Goal: Information Seeking & Learning: Understand process/instructions

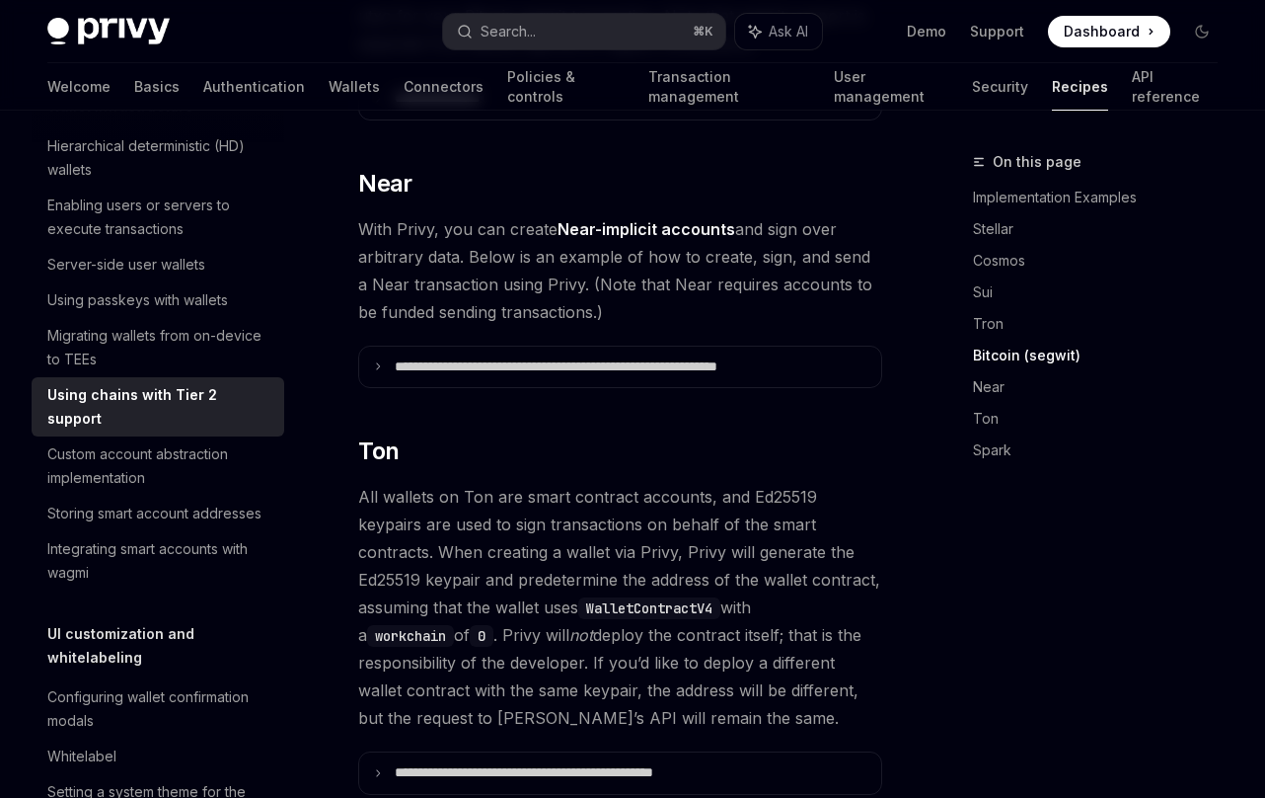
scroll to position [2226, 0]
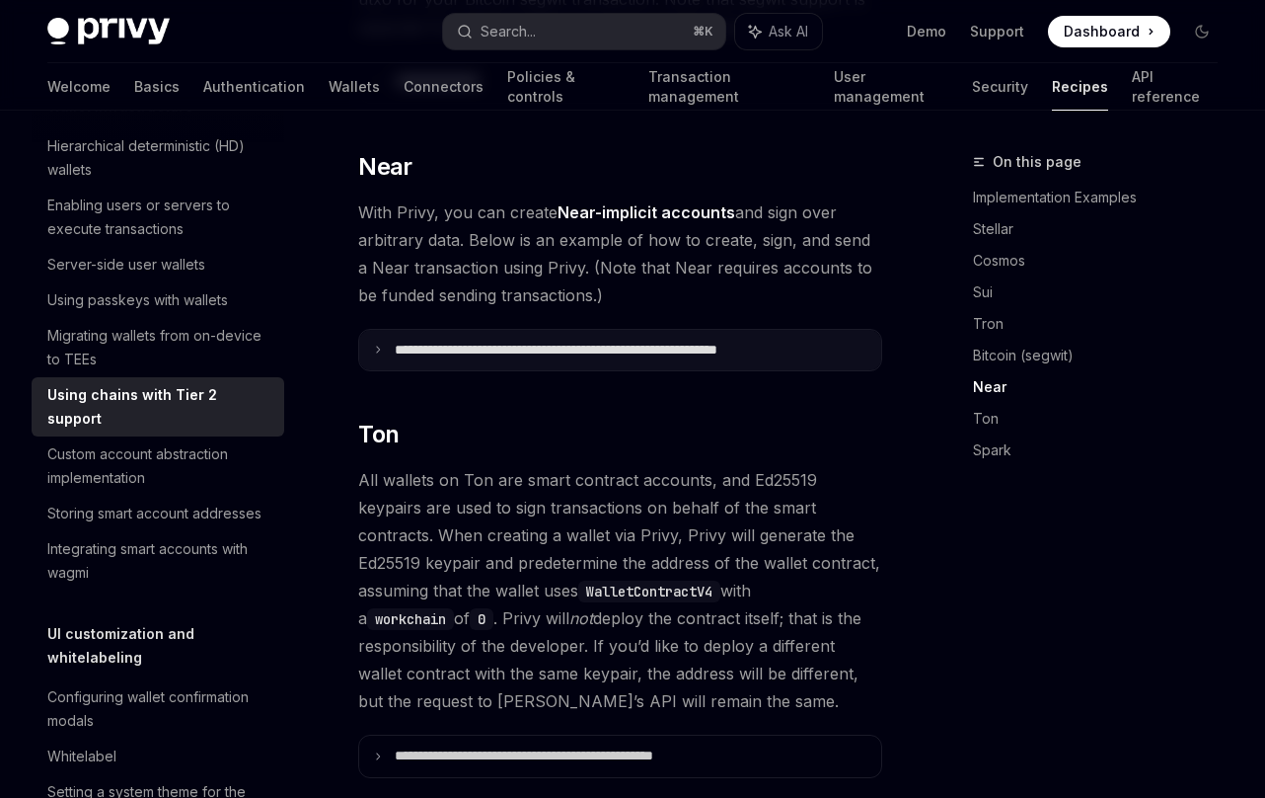
click at [553, 357] on summary "**********" at bounding box center [620, 350] width 522 height 41
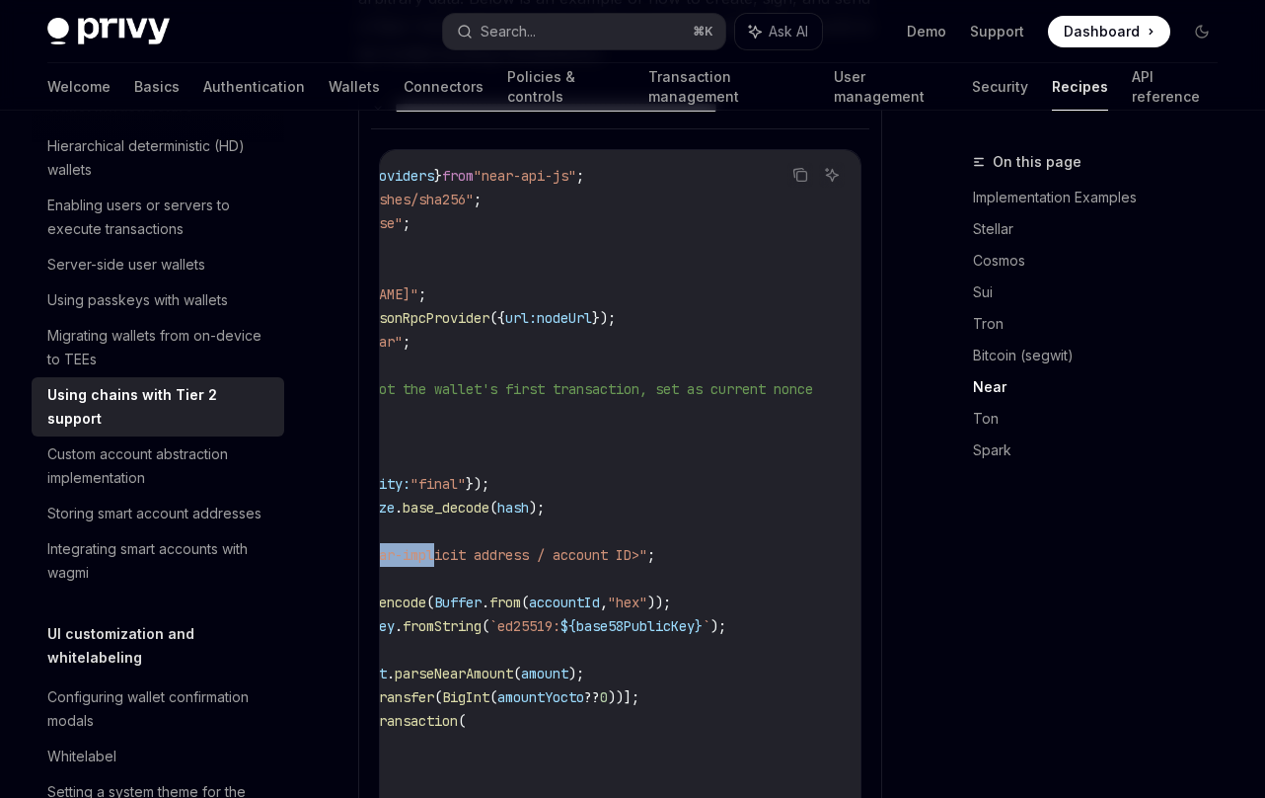
scroll to position [0, 0]
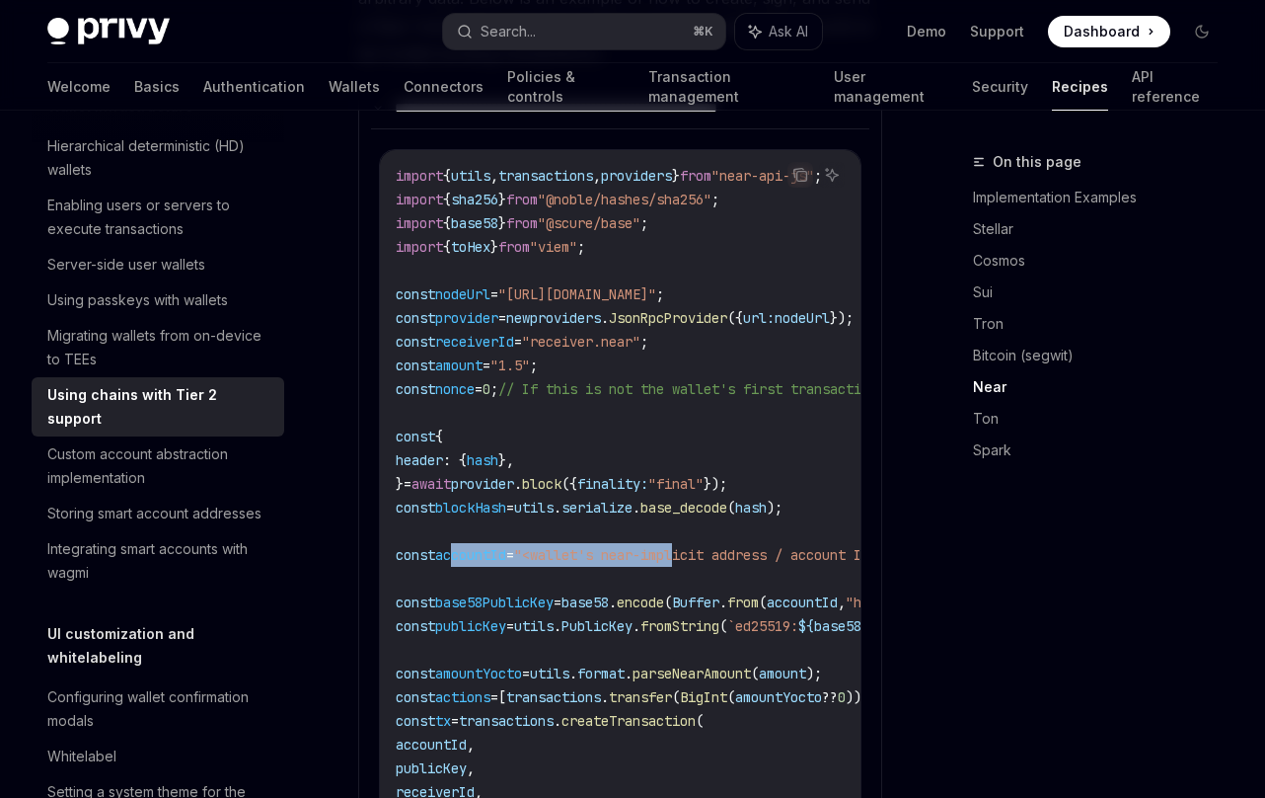
drag, startPoint x: 746, startPoint y: 552, endPoint x: 451, endPoint y: 560, distance: 295.2
click at [451, 560] on span "const accountId = "<wallet's near-implicit address / account ID>" ;" at bounding box center [644, 555] width 497 height 18
click at [545, 565] on code "import { utils , transactions , providers } from "near-api-js" ; import { sha25…" at bounding box center [747, 792] width 703 height 1256
click at [720, 604] on span "Buffer" at bounding box center [695, 602] width 47 height 18
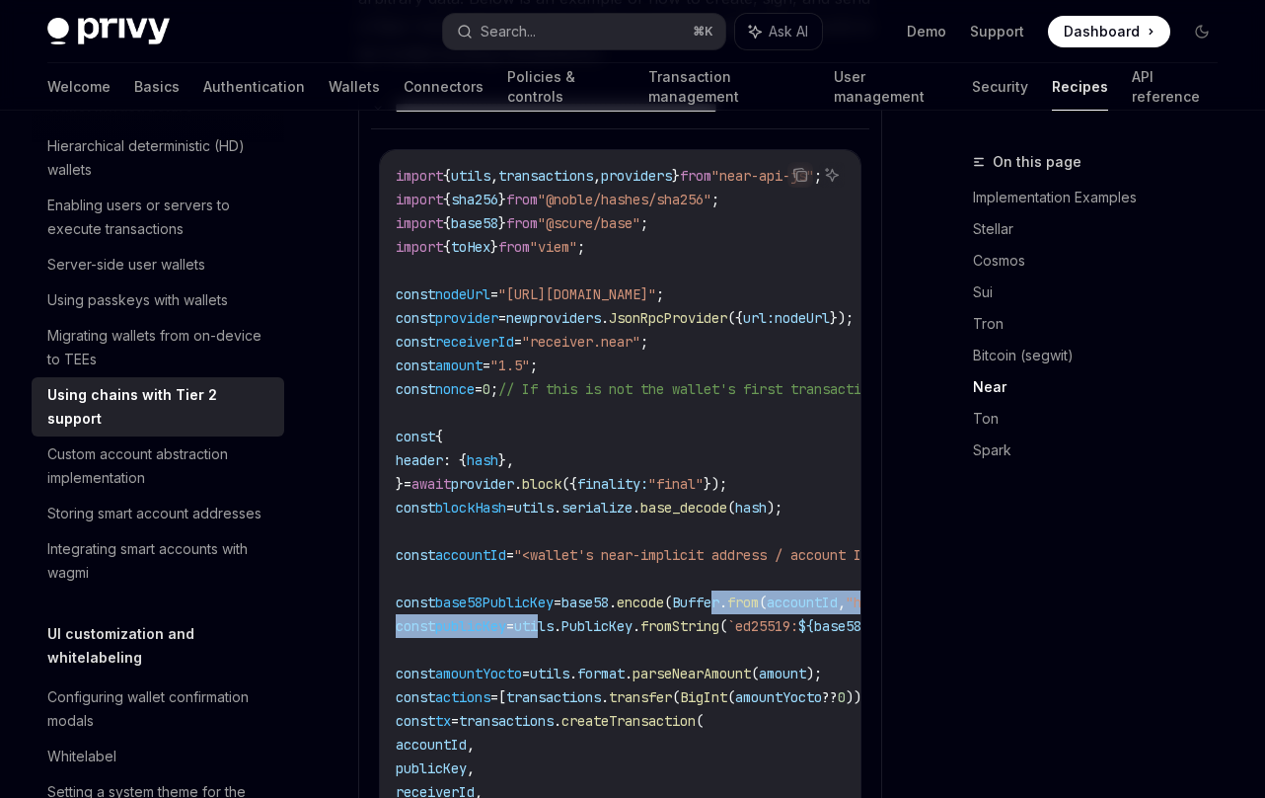
drag, startPoint x: 755, startPoint y: 604, endPoint x: 559, endPoint y: 616, distance: 196.8
click at [559, 616] on code "import { utils , transactions , providers } from "near-api-js" ; import { sha25…" at bounding box center [747, 792] width 703 height 1256
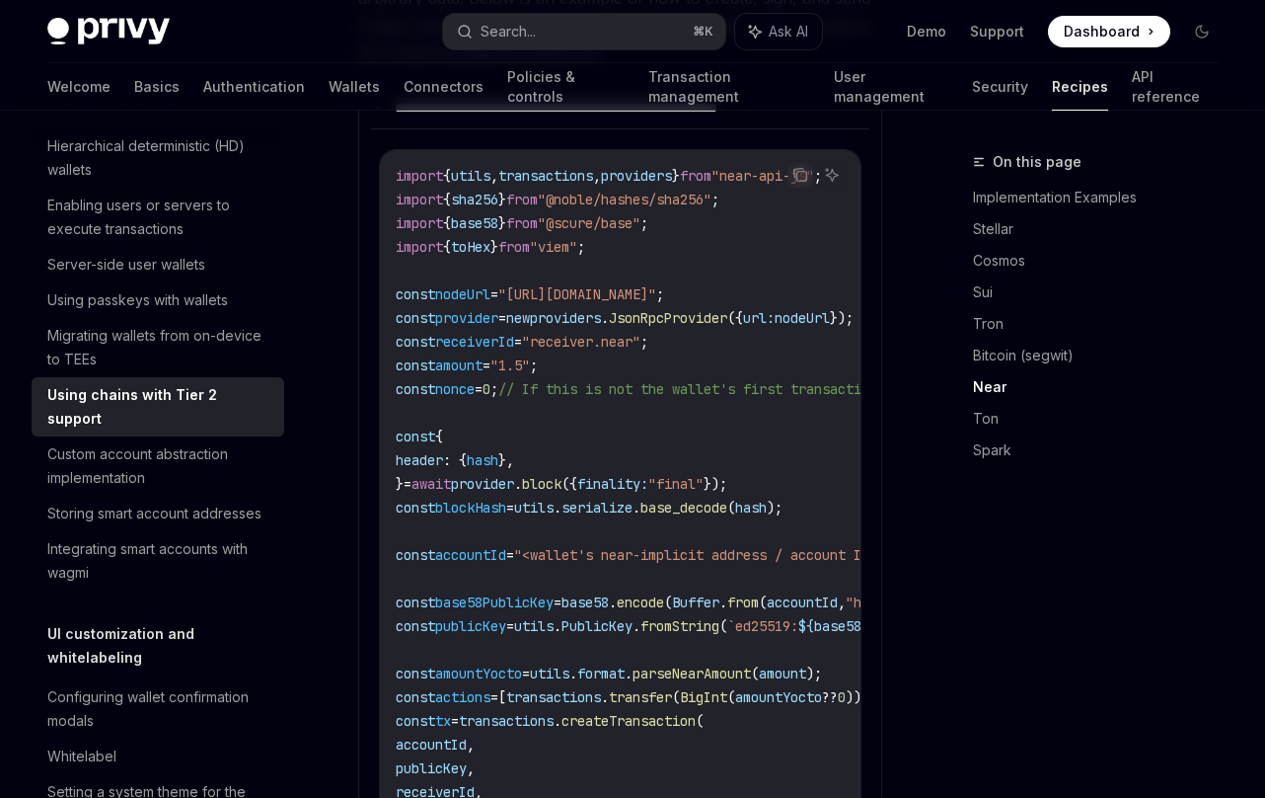
click at [633, 631] on span "PublicKey" at bounding box center [597, 626] width 71 height 18
click at [680, 614] on code "import { utils , transactions , providers } from "near-api-js" ; import { sha25…" at bounding box center [747, 792] width 703 height 1256
drag, startPoint x: 672, startPoint y: 605, endPoint x: 521, endPoint y: 608, distance: 151.1
click at [521, 608] on span "const base58PublicKey = base58 . encode ( Buffer . from ( accountId , "hex" ));" at bounding box center [652, 602] width 513 height 18
click at [604, 609] on span "base58" at bounding box center [585, 602] width 47 height 18
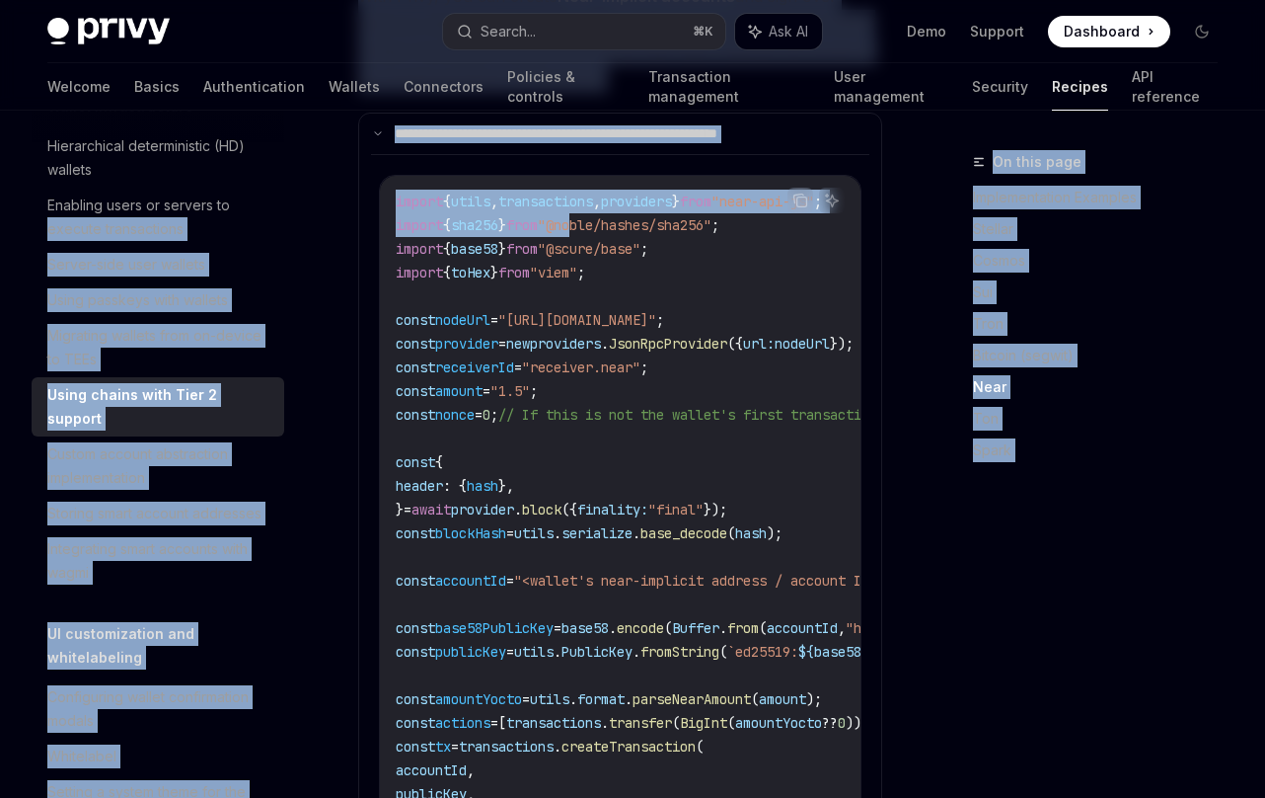
drag, startPoint x: 611, startPoint y: 232, endPoint x: 457, endPoint y: 270, distance: 158.7
click at [305, 250] on div "Overview Authentication Enable SMS and WhatsApp login Guest accounts Use tokens…" at bounding box center [632, 25] width 1265 height 4715
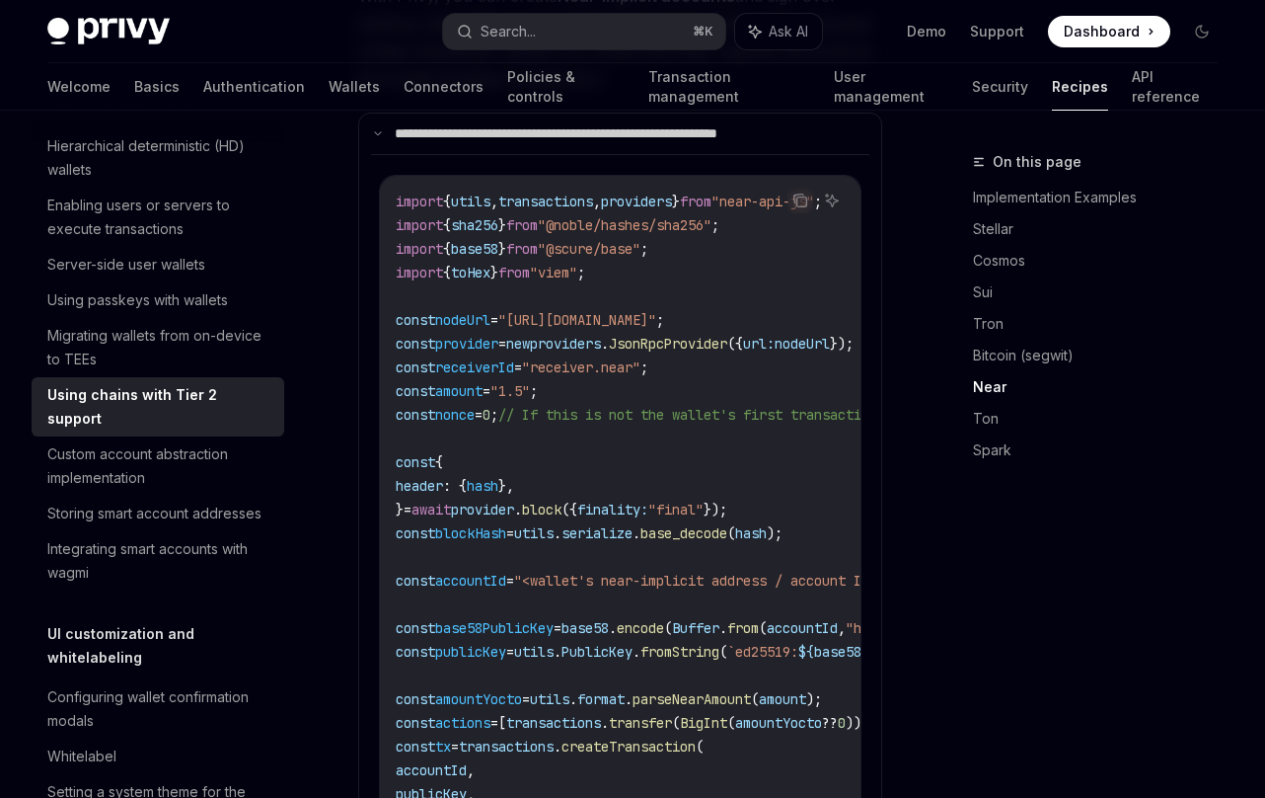
click at [652, 312] on span ""[URL][DOMAIN_NAME]"" at bounding box center [577, 320] width 158 height 18
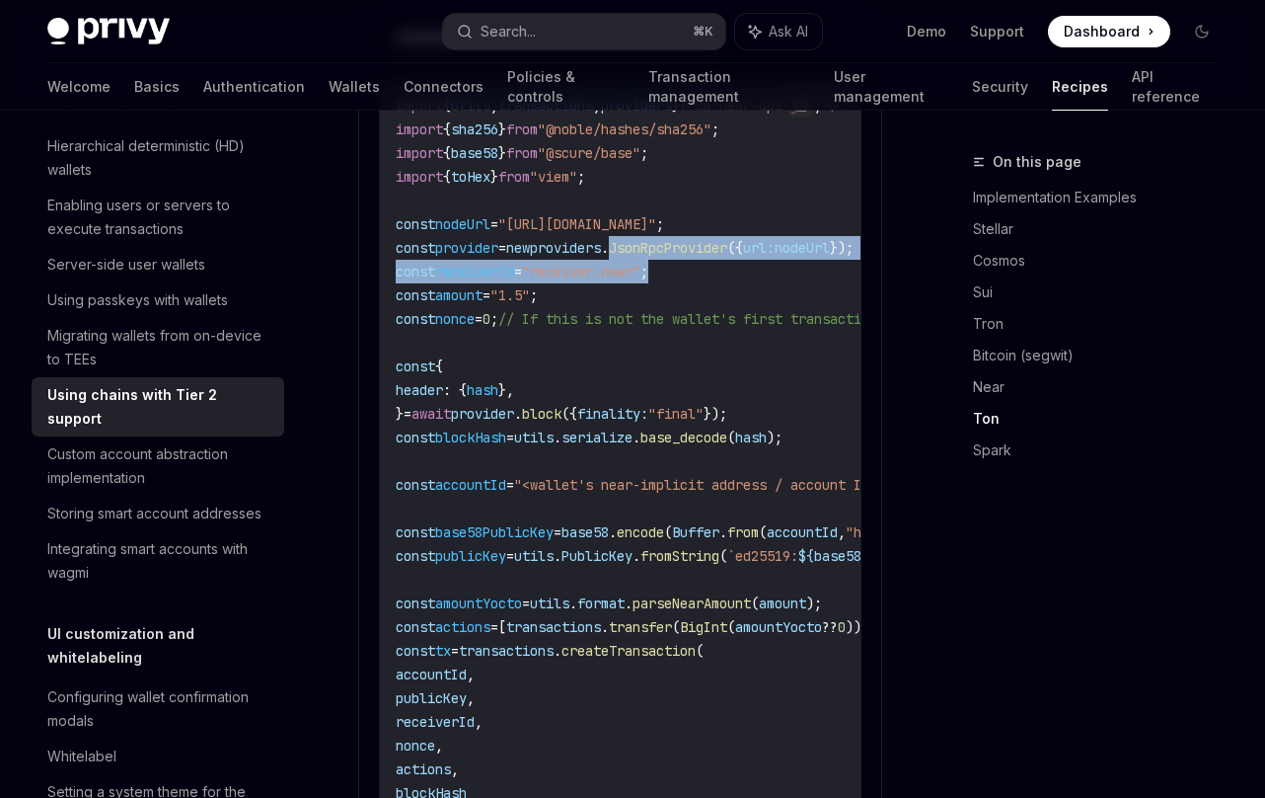
scroll to position [0, 33]
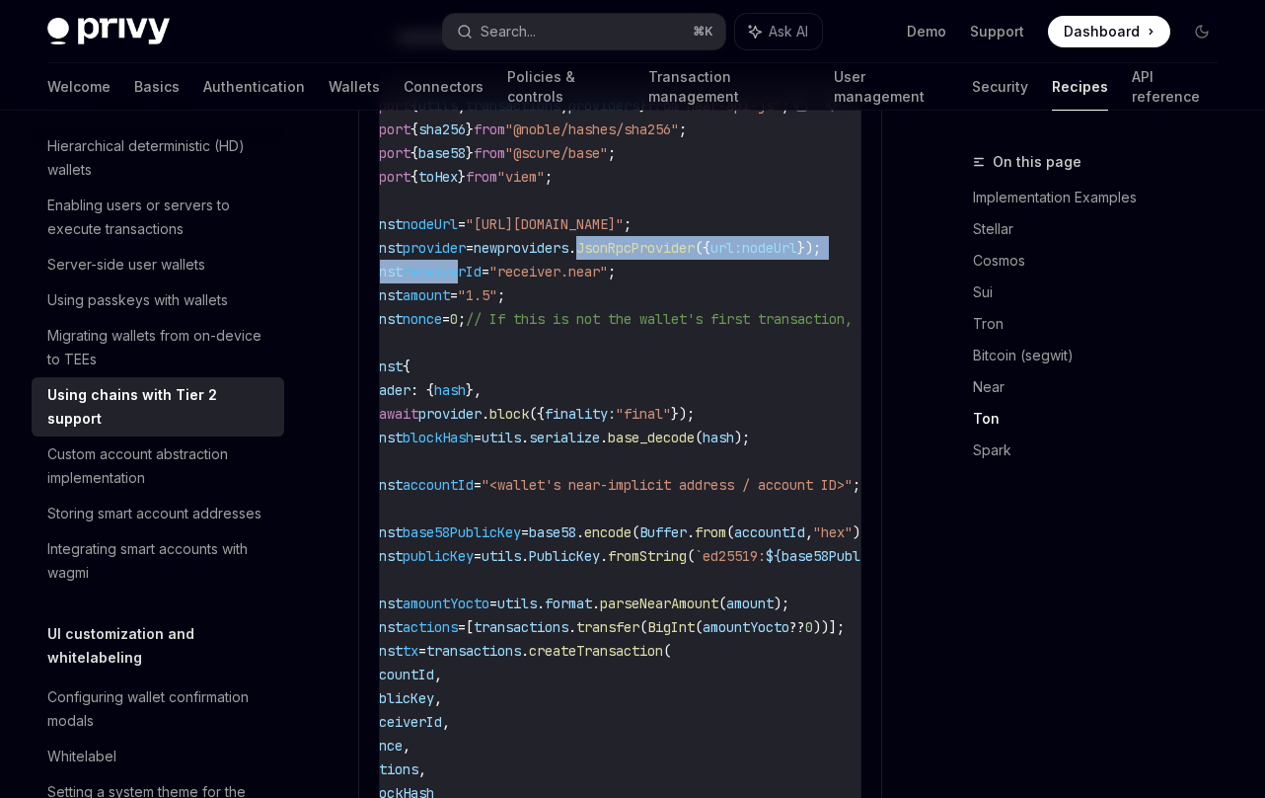
drag, startPoint x: 651, startPoint y: 250, endPoint x: 462, endPoint y: 266, distance: 190.2
click at [462, 266] on code "import { utils , transactions , providers } from "near-api-js" ; import { sha25…" at bounding box center [714, 722] width 703 height 1256
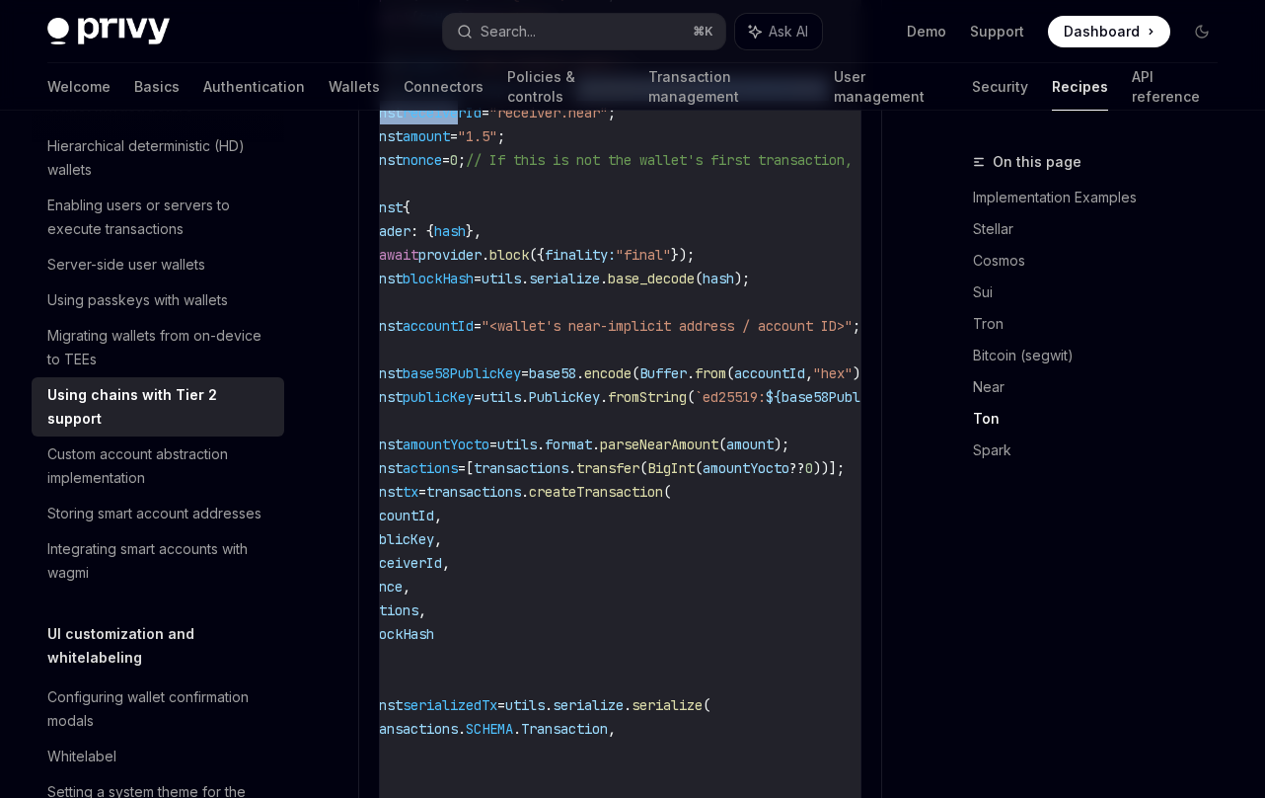
scroll to position [2702, 0]
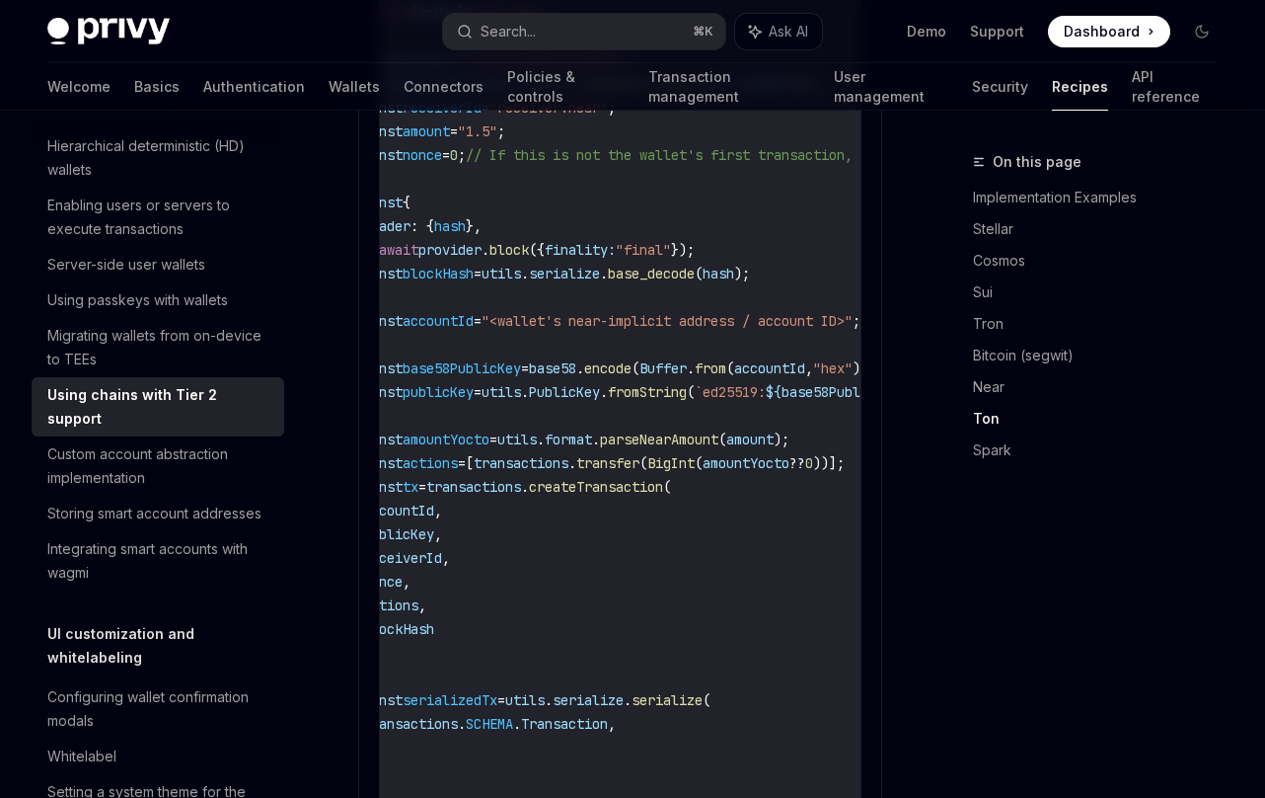
click at [646, 441] on span "parseNearAmount" at bounding box center [659, 439] width 118 height 18
drag, startPoint x: 645, startPoint y: 464, endPoint x: 473, endPoint y: 458, distance: 171.9
click at [401, 460] on span "const actions = [ transactions . transfer ( BigInt ( amountYocto ?? 0 ))];" at bounding box center [604, 463] width 482 height 18
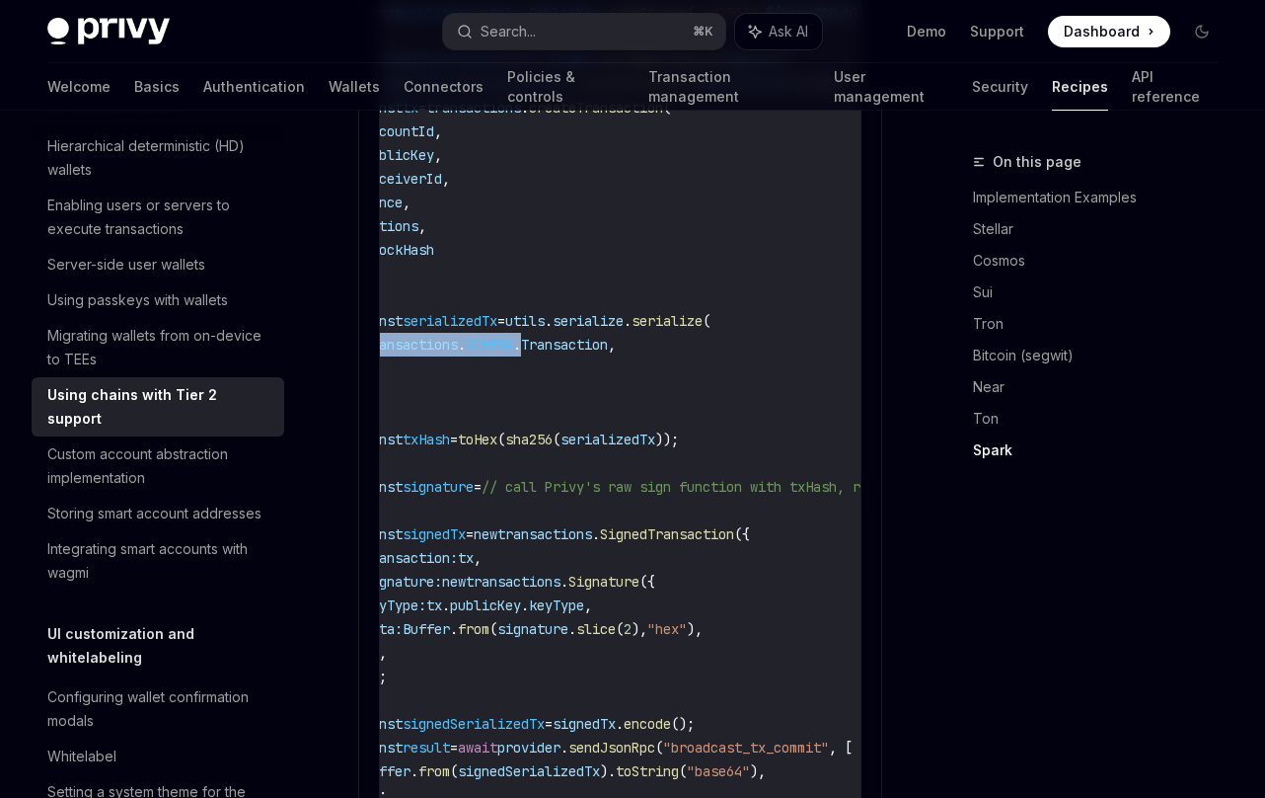
scroll to position [0, 0]
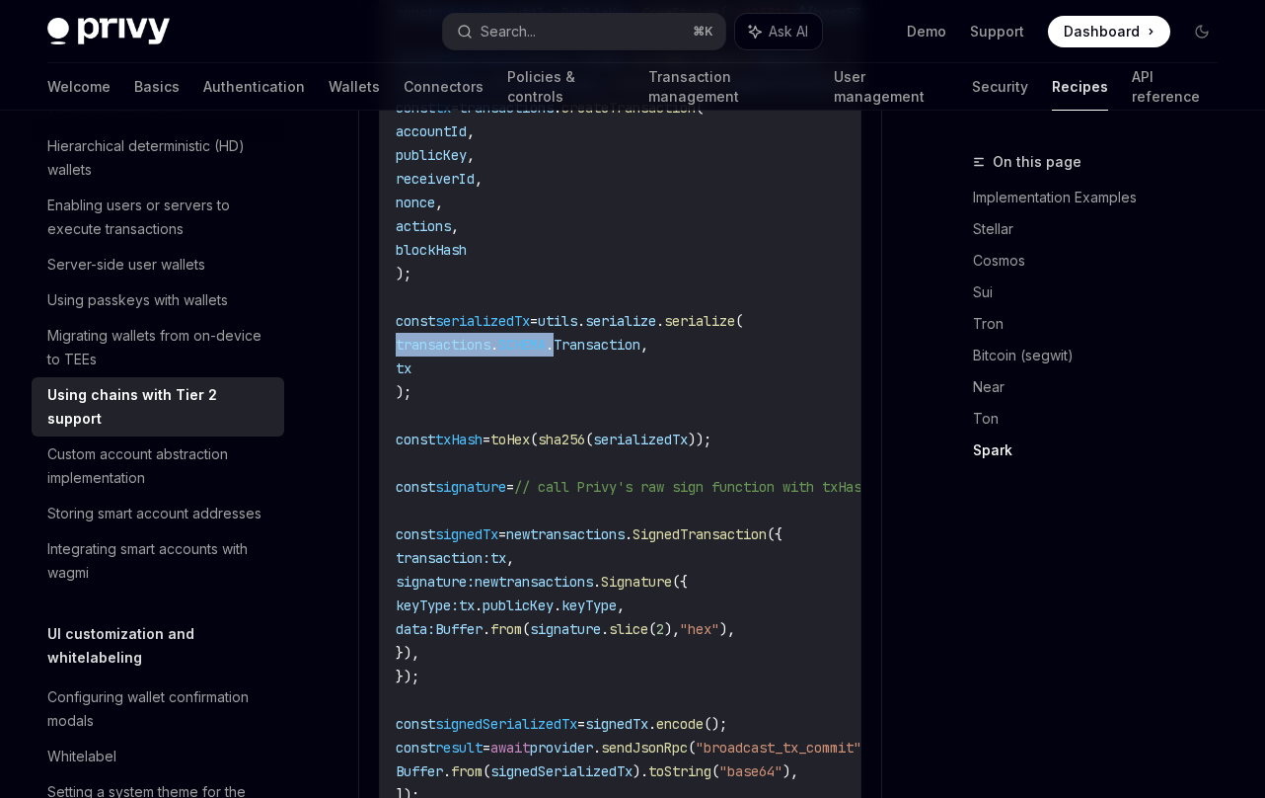
drag, startPoint x: 541, startPoint y: 338, endPoint x: 488, endPoint y: 367, distance: 61.0
click at [569, 386] on code "import { utils , transactions , providers } from "near-api-js" ; import { sha25…" at bounding box center [747, 179] width 703 height 1256
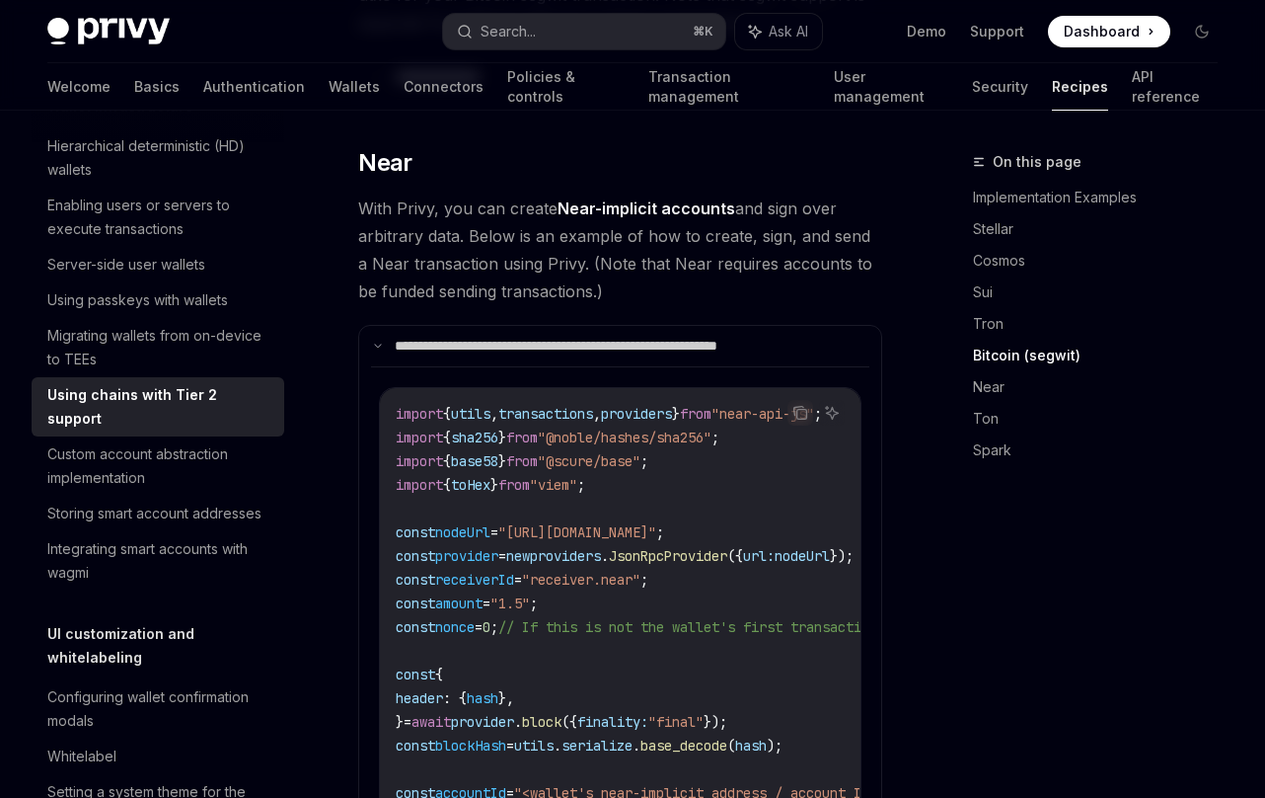
scroll to position [2328, 0]
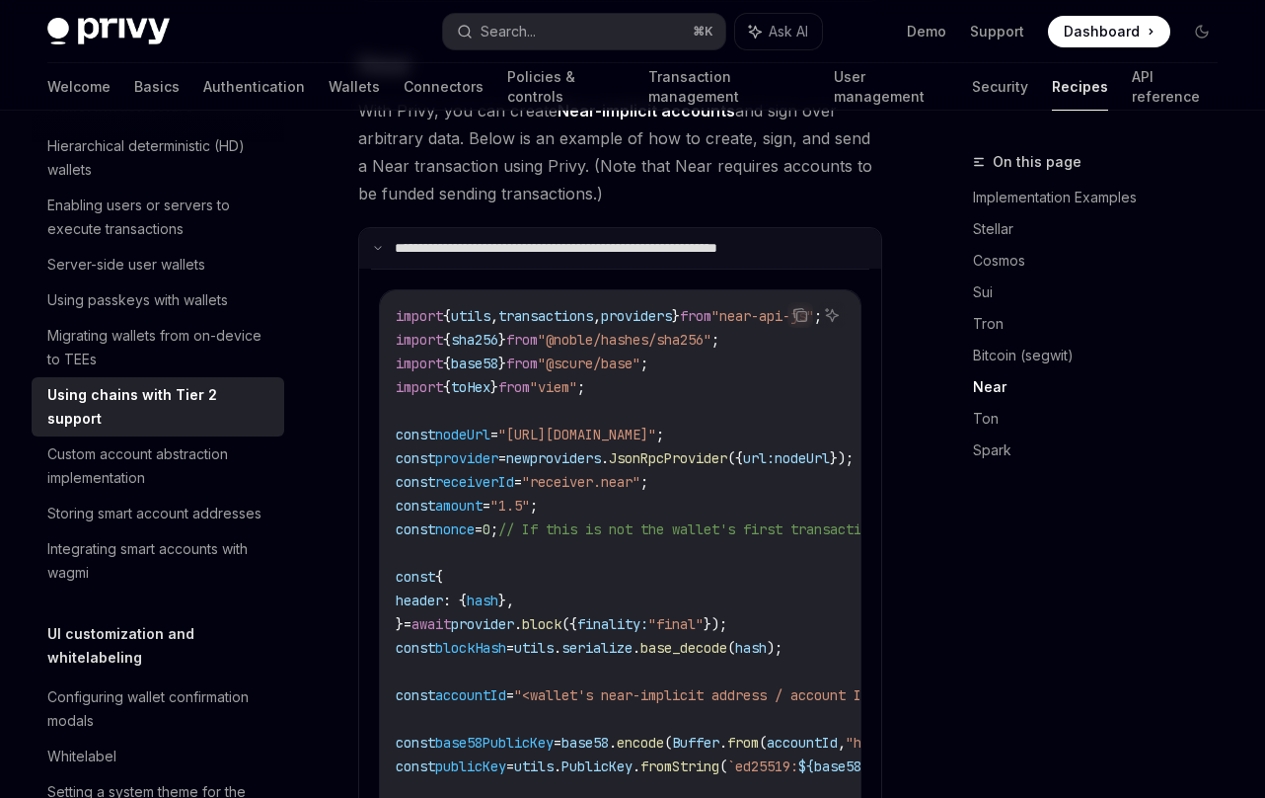
click at [697, 259] on summary "**********" at bounding box center [620, 248] width 522 height 41
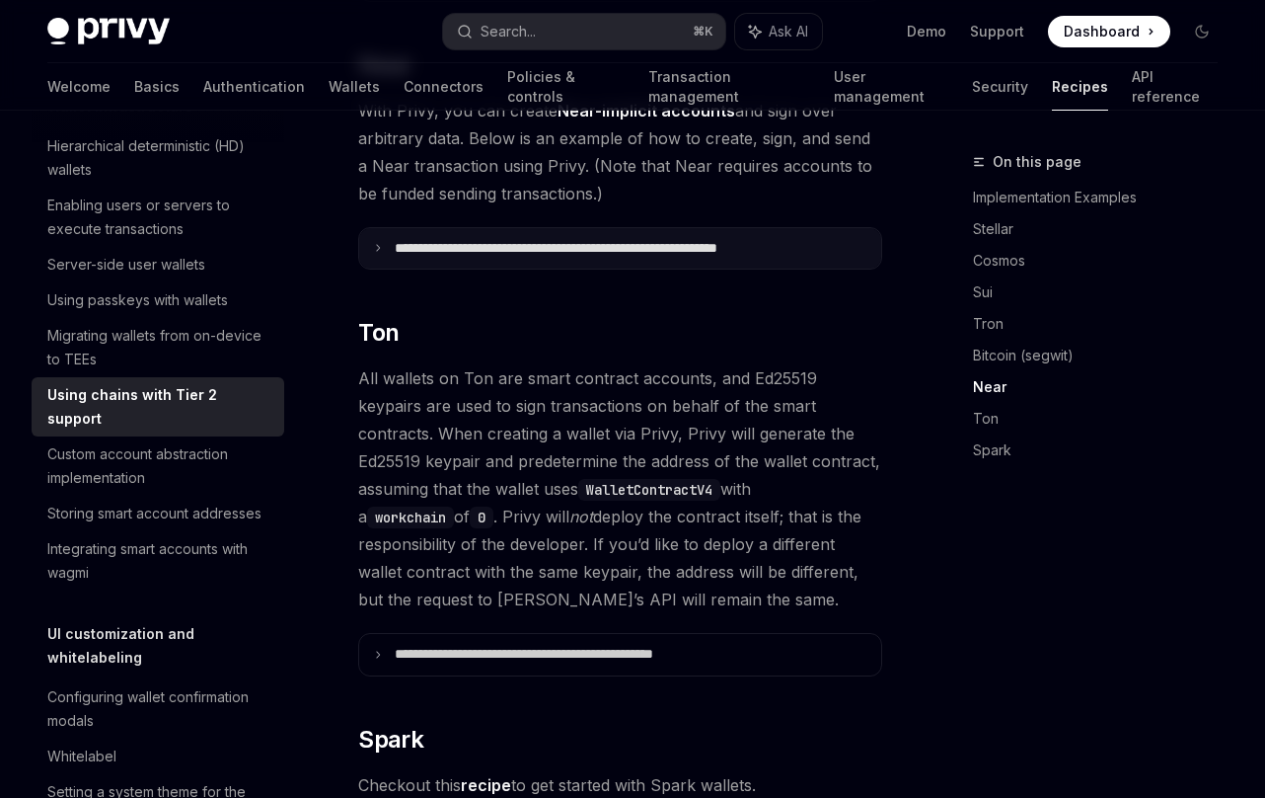
click at [697, 259] on summary "**********" at bounding box center [620, 248] width 522 height 41
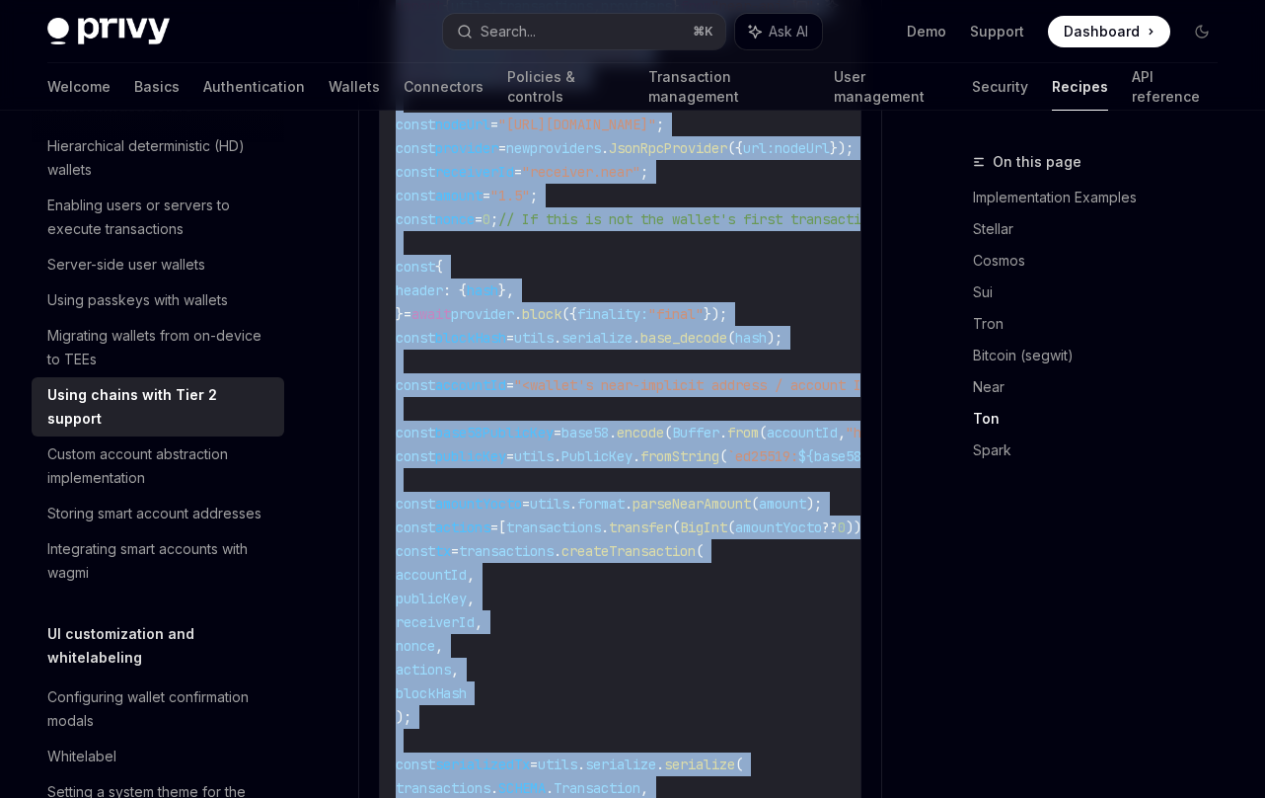
scroll to position [2411, 0]
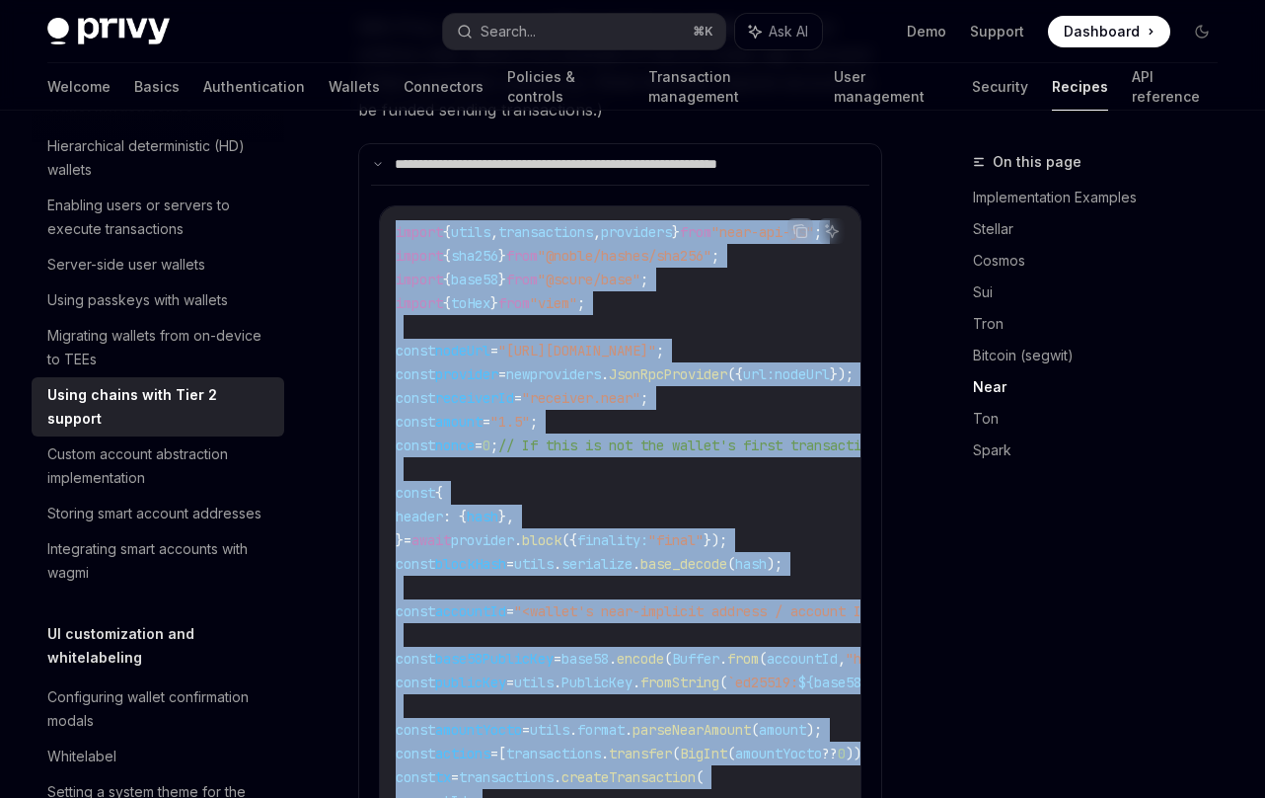
click at [763, 452] on span "// If this is not the wallet's first transaction, set as current nonce" at bounding box center [774, 445] width 553 height 18
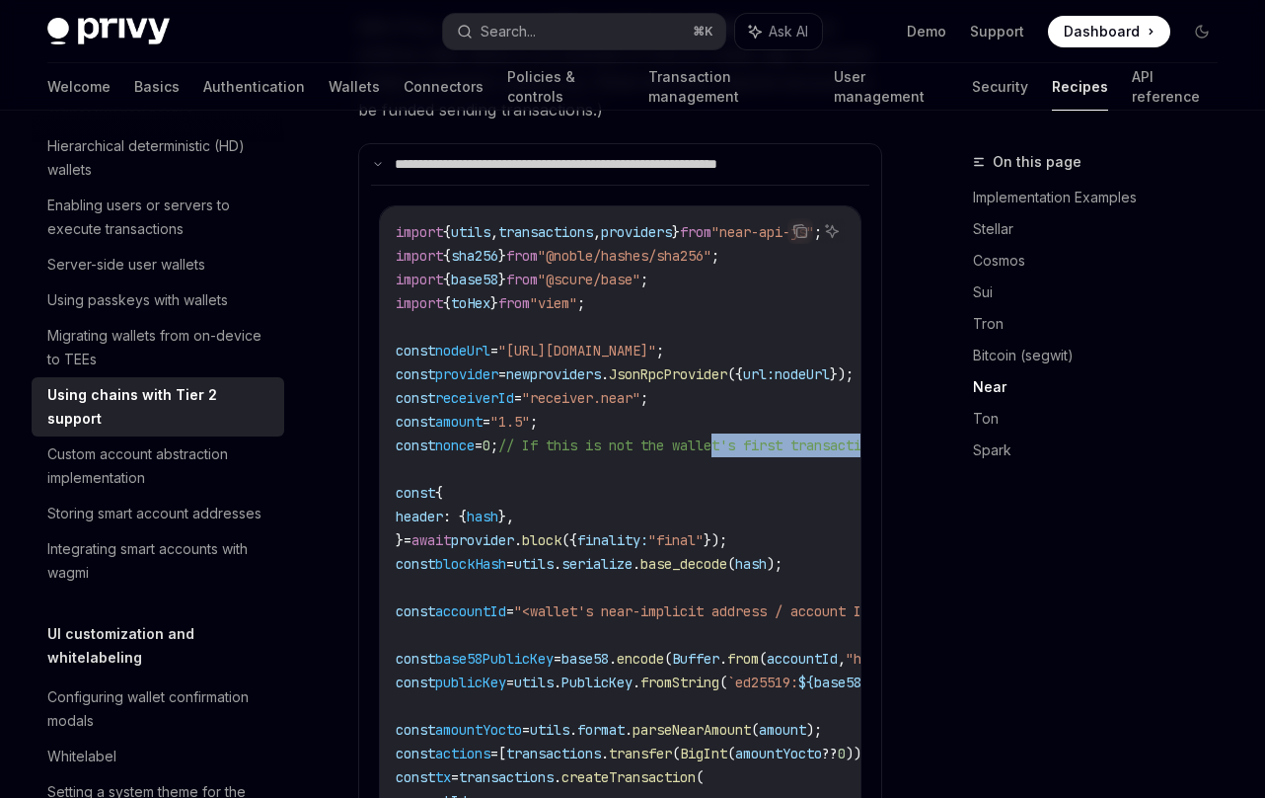
scroll to position [0, 304]
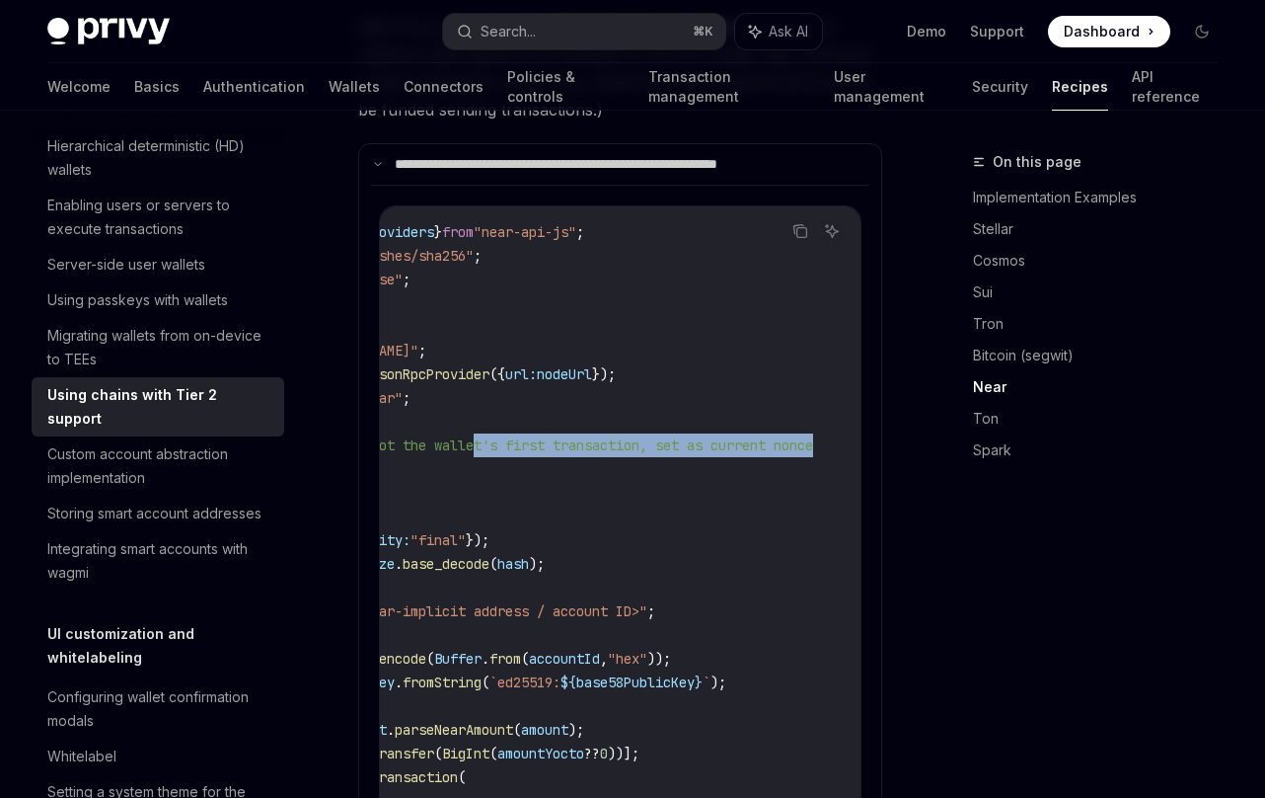
drag, startPoint x: 758, startPoint y: 453, endPoint x: 777, endPoint y: 454, distance: 18.8
click at [717, 447] on span "// If this is not the wallet's first transaction, set as current nonce" at bounding box center [537, 445] width 553 height 18
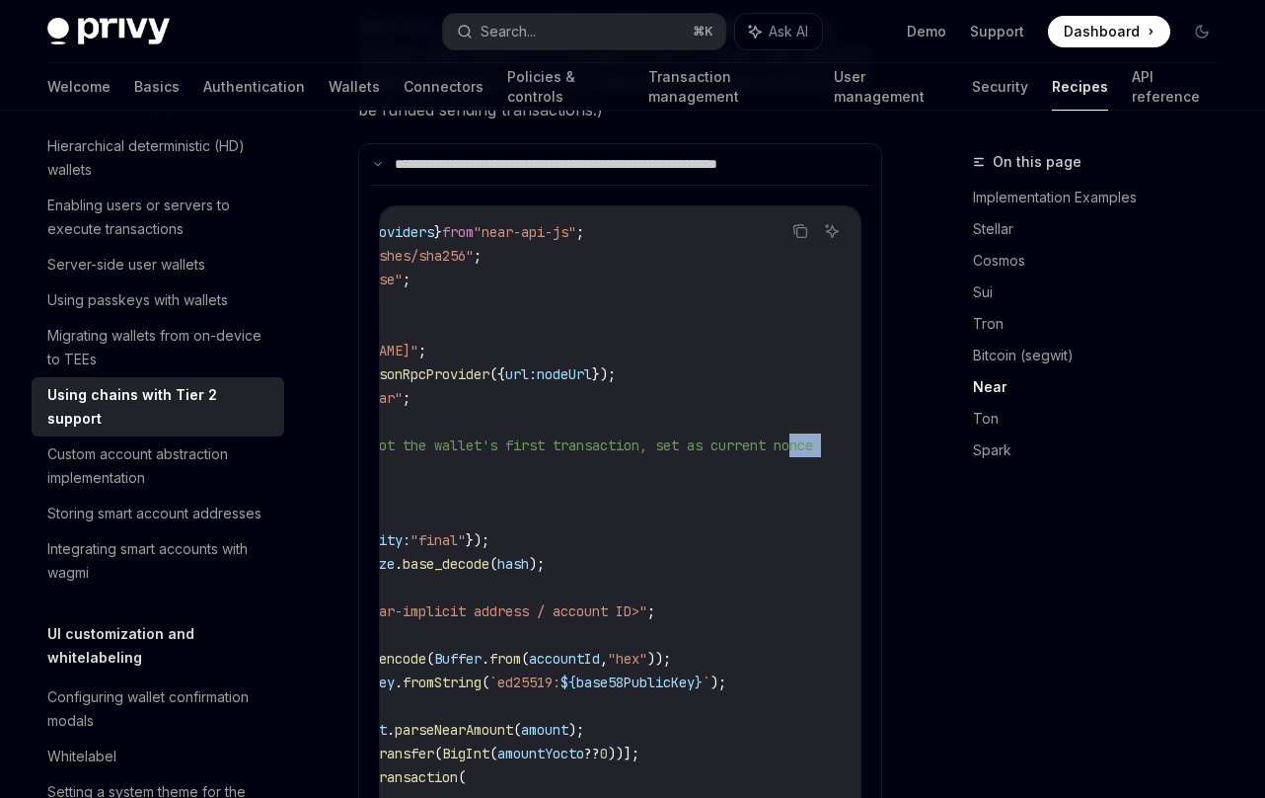
scroll to position [0, 0]
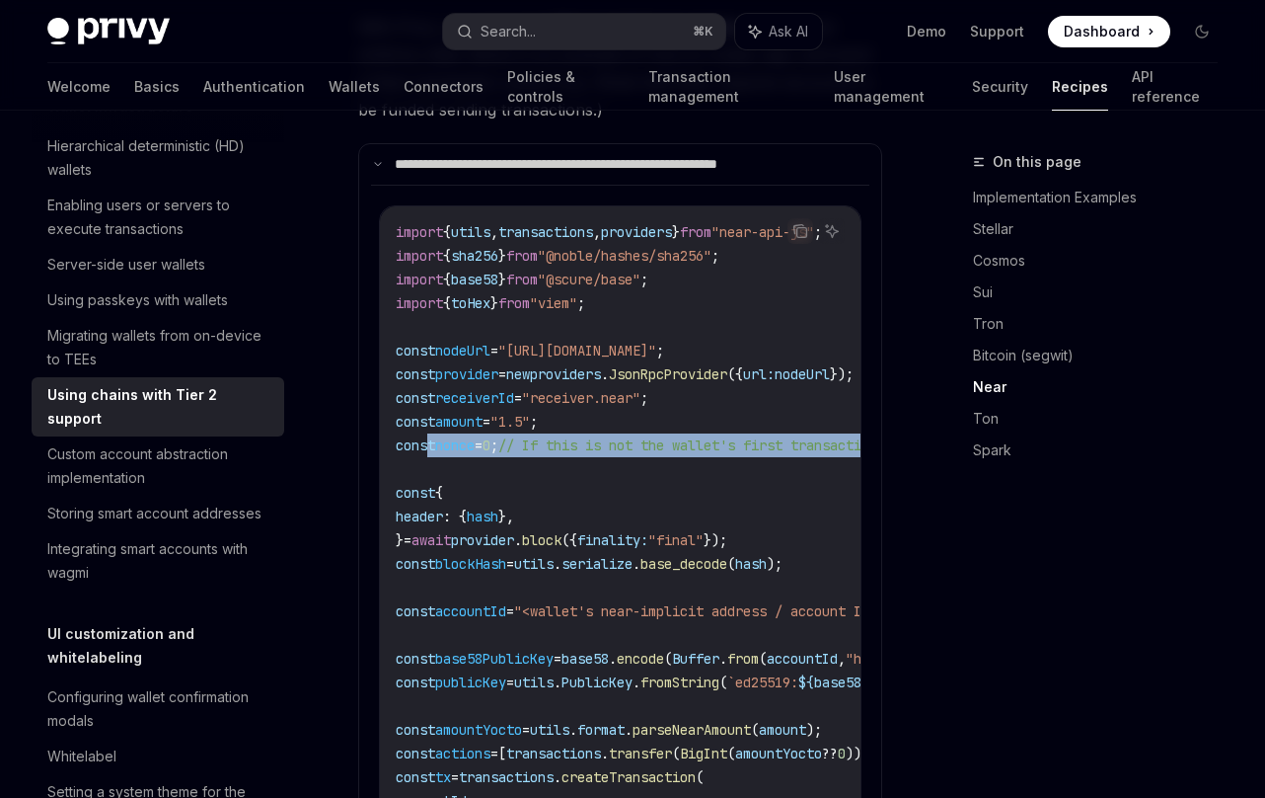
drag, startPoint x: 793, startPoint y: 451, endPoint x: 432, endPoint y: 449, distance: 360.3
click at [432, 449] on span "const nonce = 0 ; // If this is not the wallet's first transaction, set as curr…" at bounding box center [723, 445] width 655 height 18
click at [465, 447] on span "nonce" at bounding box center [454, 445] width 39 height 18
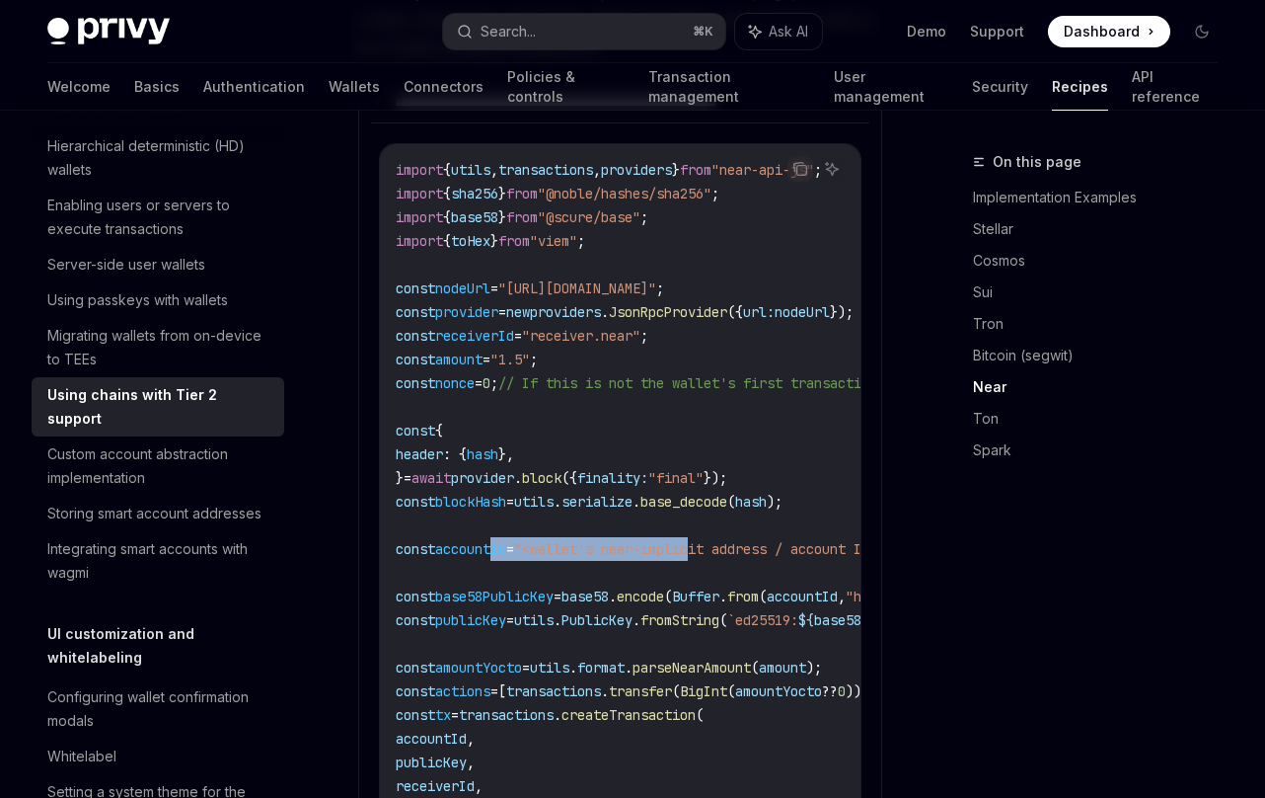
drag, startPoint x: 717, startPoint y: 549, endPoint x: 496, endPoint y: 542, distance: 221.2
click at [496, 542] on span "const accountId = "<wallet's near-implicit address / account ID>" ;" at bounding box center [644, 549] width 497 height 18
click at [506, 543] on span "accountId" at bounding box center [470, 549] width 71 height 18
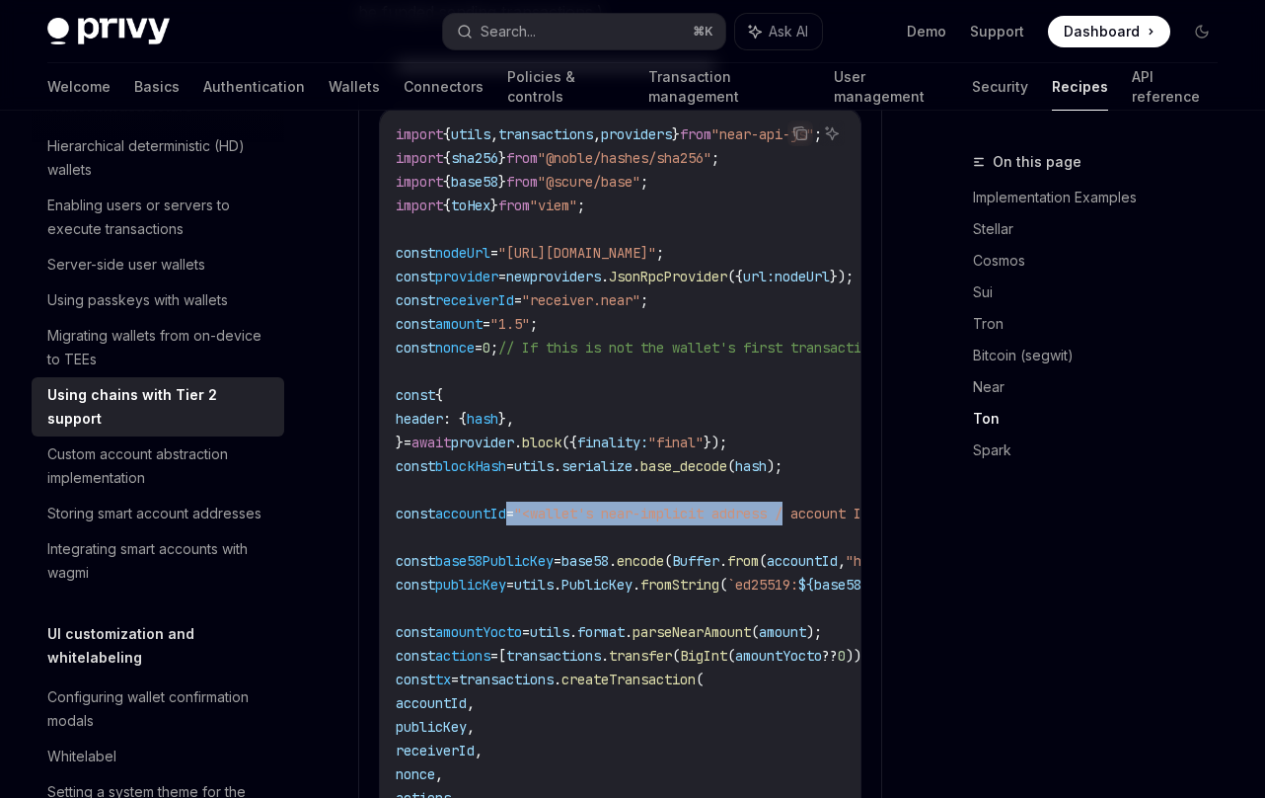
drag, startPoint x: 822, startPoint y: 518, endPoint x: 522, endPoint y: 515, distance: 300.1
click at [522, 515] on span "const accountId = "<wallet's near-implicit address / account ID>" ;" at bounding box center [644, 513] width 497 height 18
click at [514, 515] on span "=" at bounding box center [510, 513] width 8 height 18
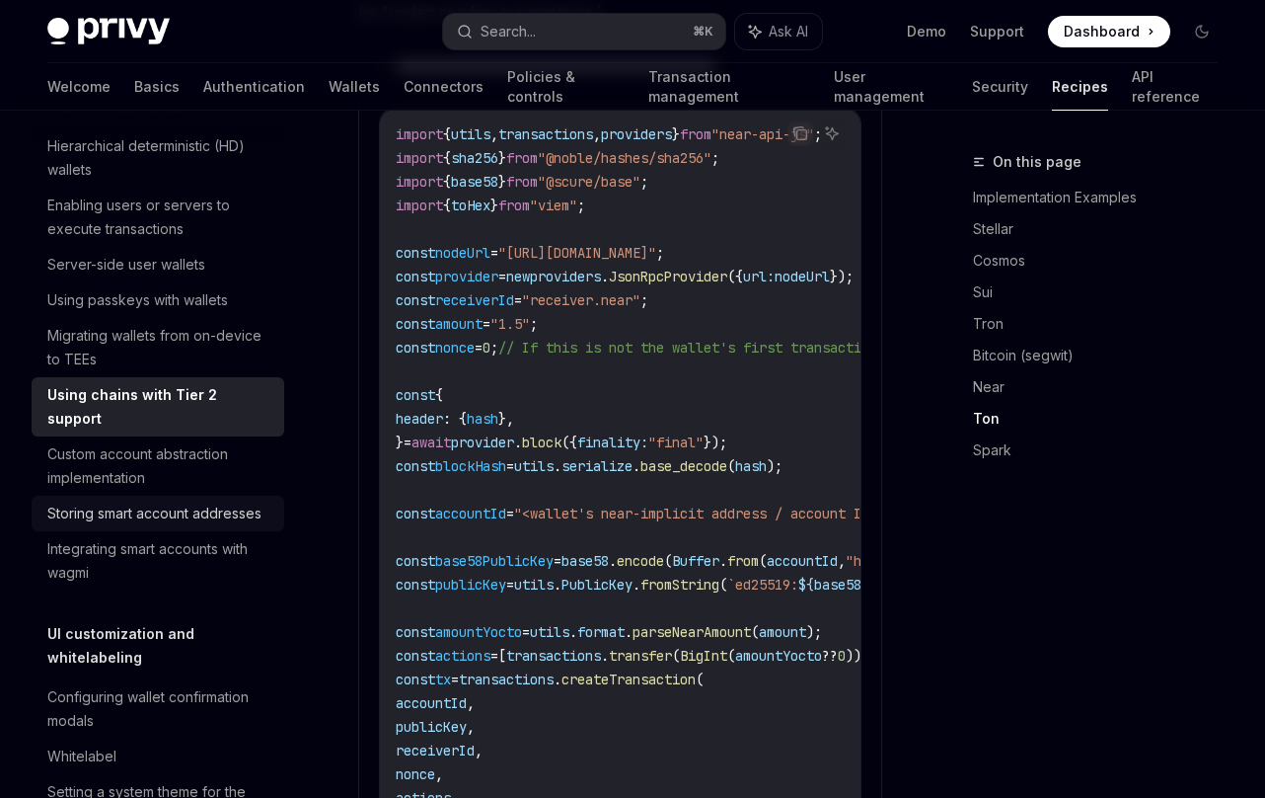
click at [184, 525] on div "Storing smart account addresses" at bounding box center [154, 513] width 214 height 24
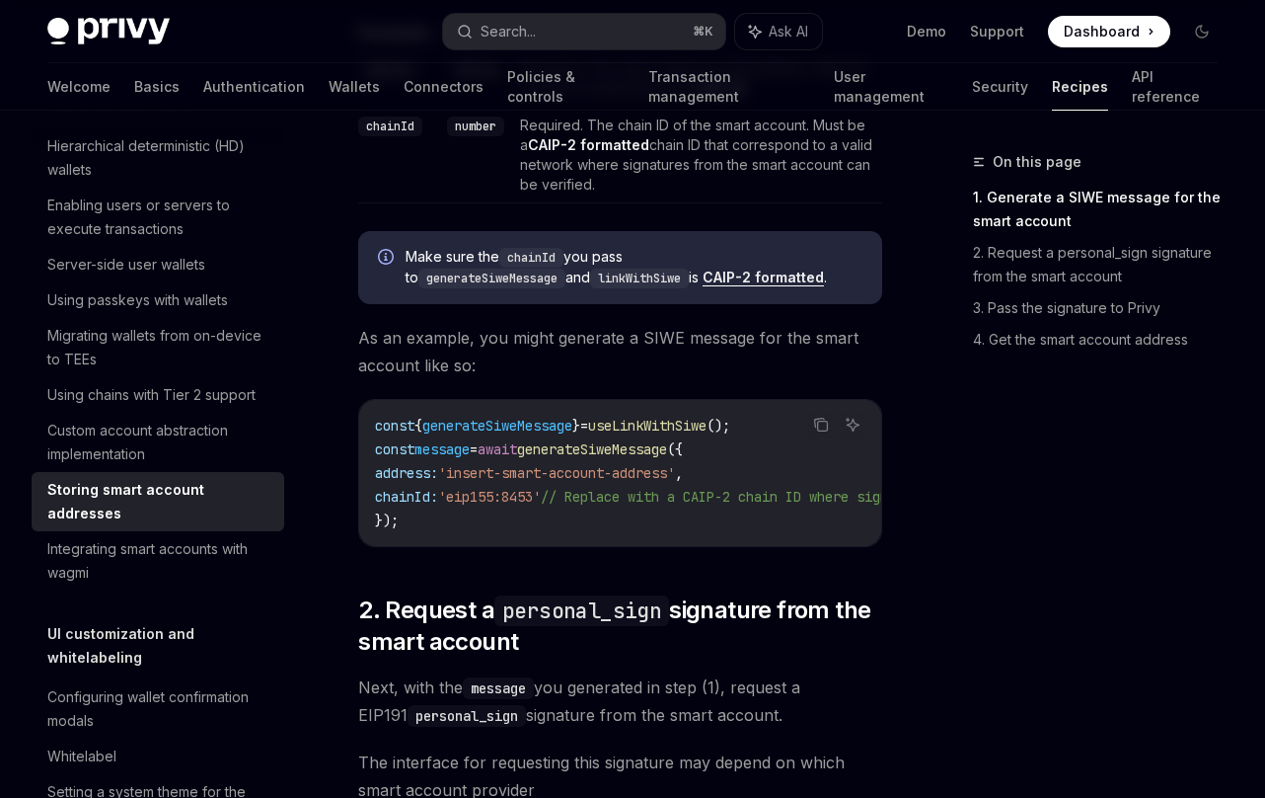
scroll to position [1333, 0]
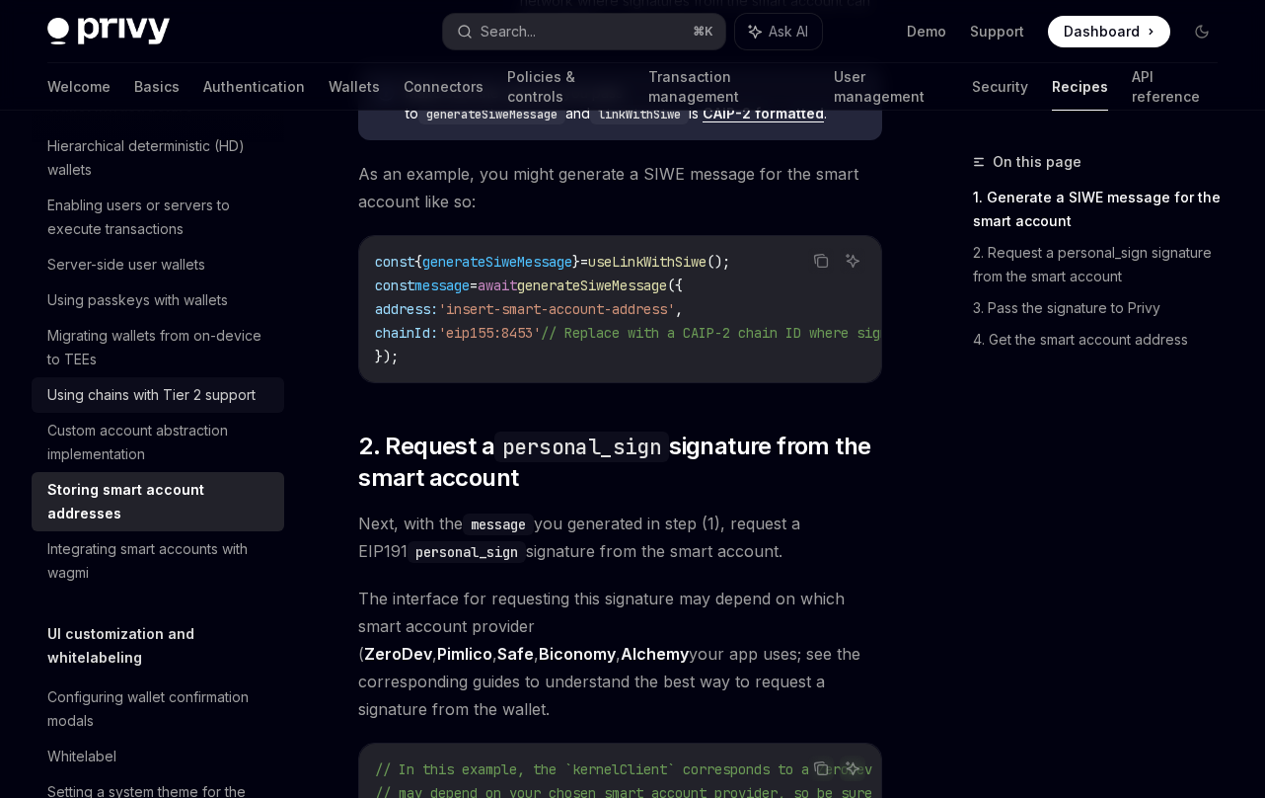
click at [165, 407] on div "Using chains with Tier 2 support" at bounding box center [151, 395] width 208 height 24
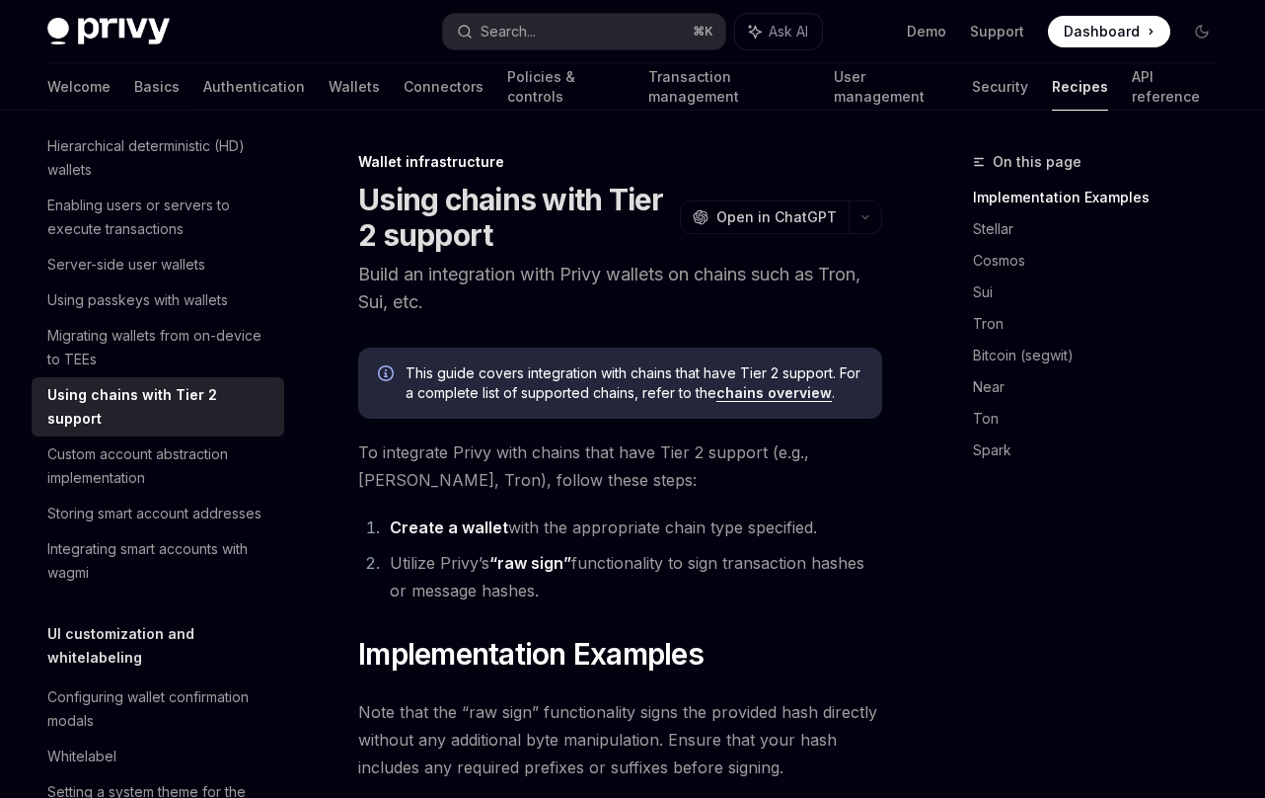
click at [774, 392] on link "chains overview" at bounding box center [774, 393] width 115 height 18
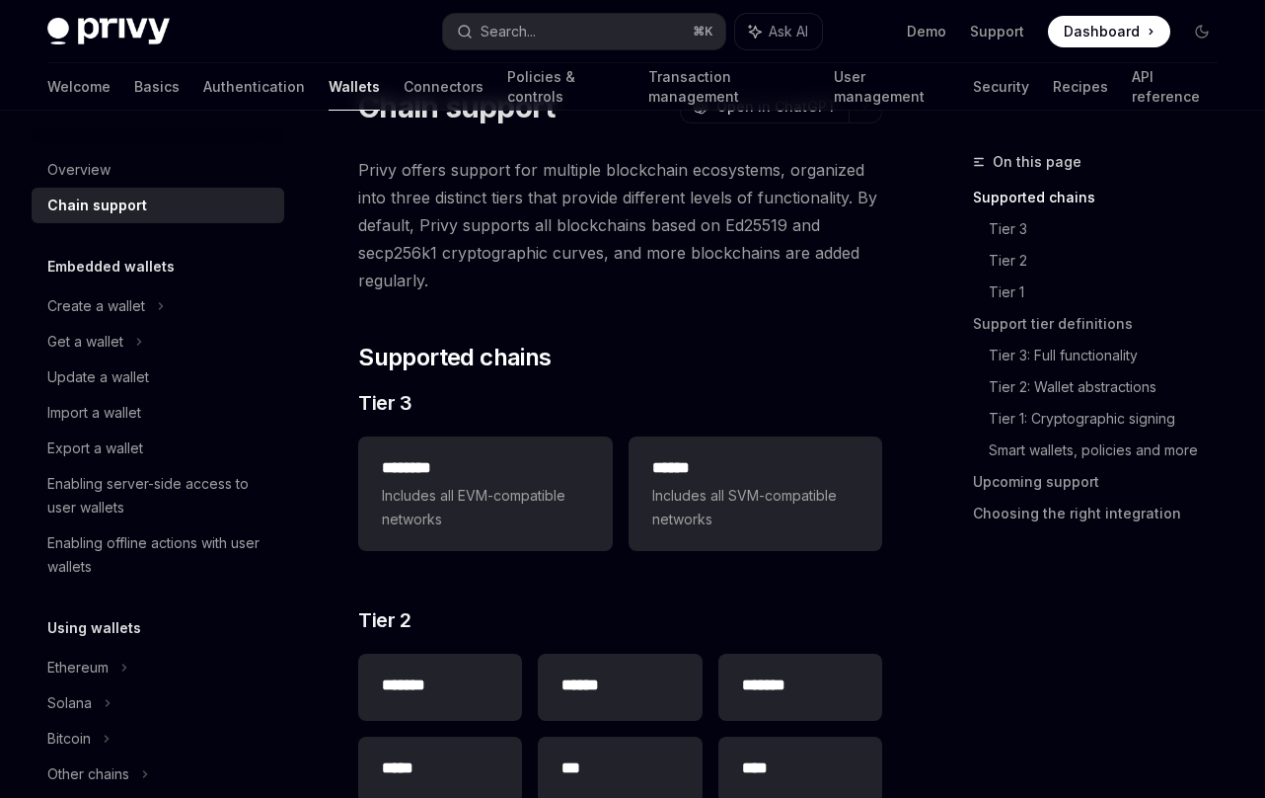
scroll to position [379, 0]
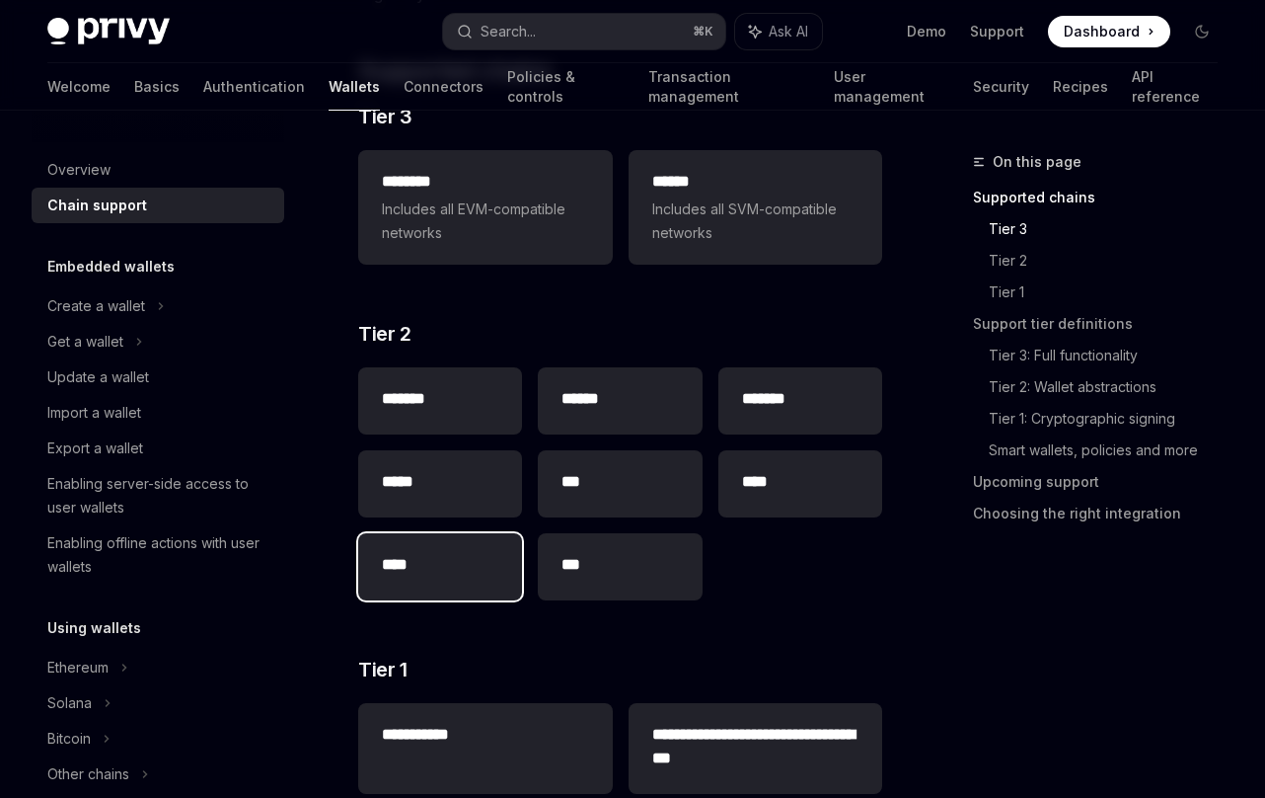
click at [464, 540] on div "****" at bounding box center [440, 566] width 164 height 67
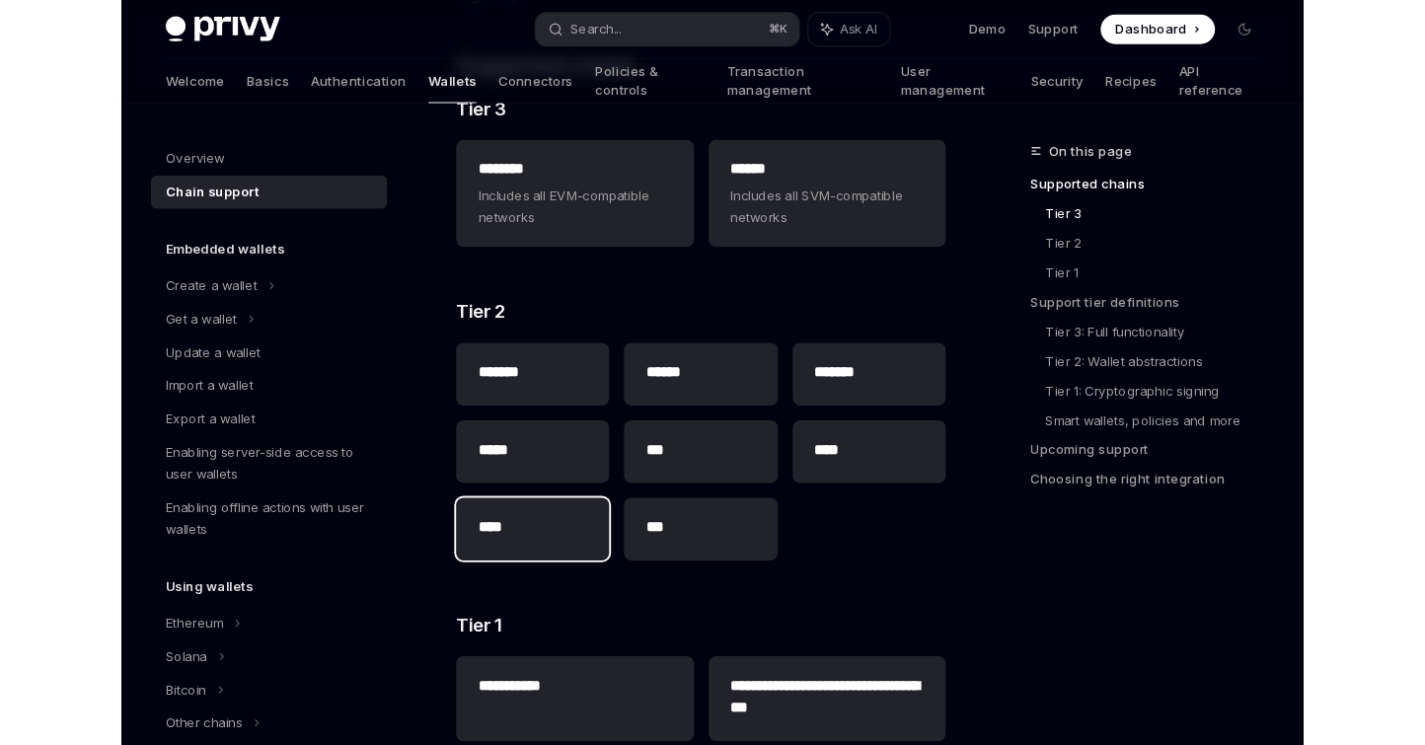
scroll to position [511, 0]
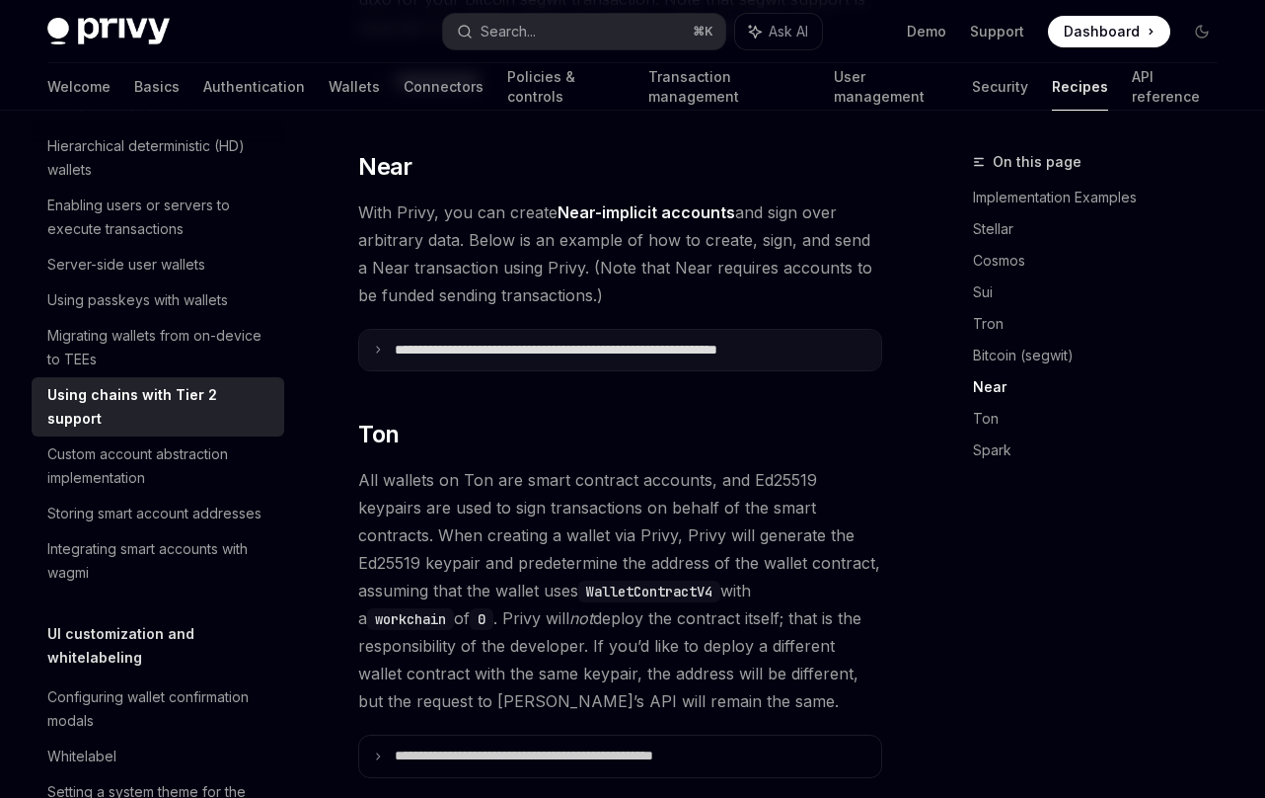
click at [525, 359] on summary "**********" at bounding box center [620, 350] width 522 height 41
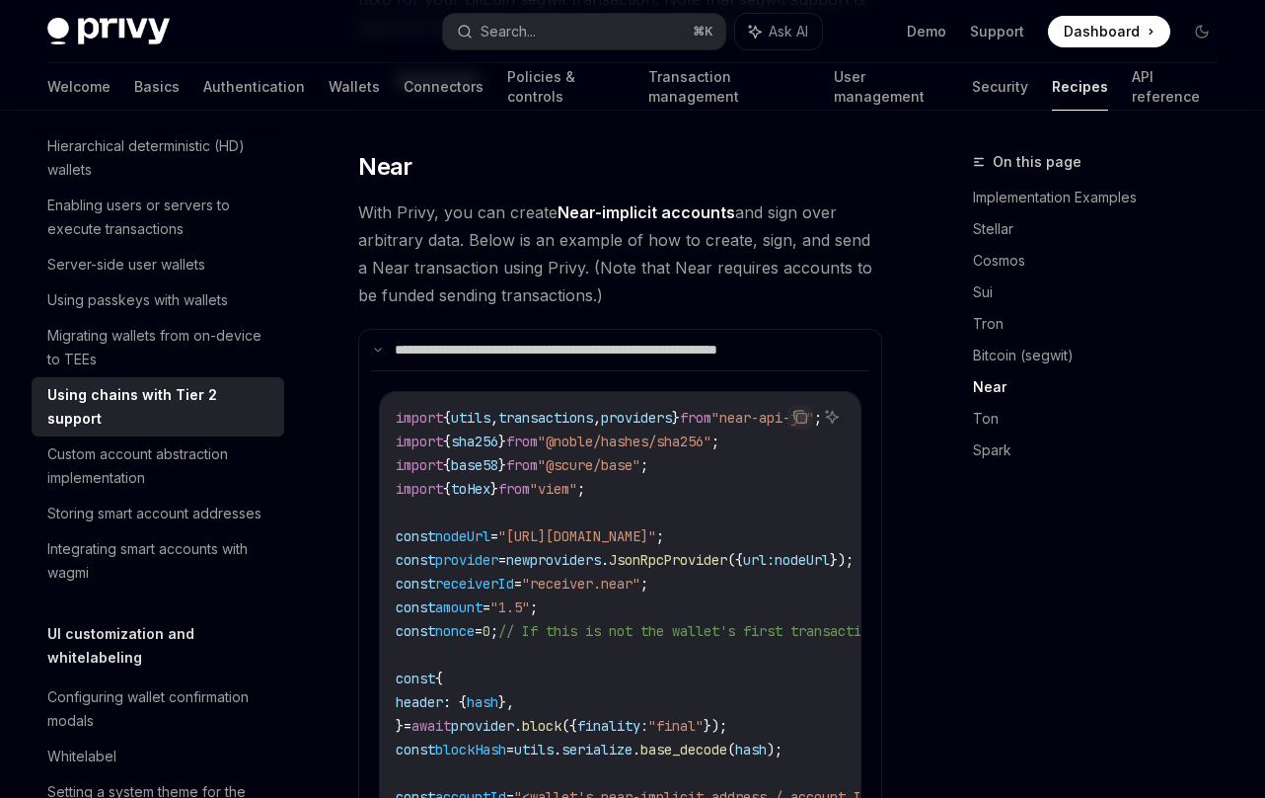
click at [644, 198] on span "With Privy, you can create Near-implicit accounts and sign over arbitrary data.…" at bounding box center [620, 253] width 524 height 111
click at [641, 204] on link "Near-implicit accounts" at bounding box center [647, 212] width 178 height 21
type textarea "*"
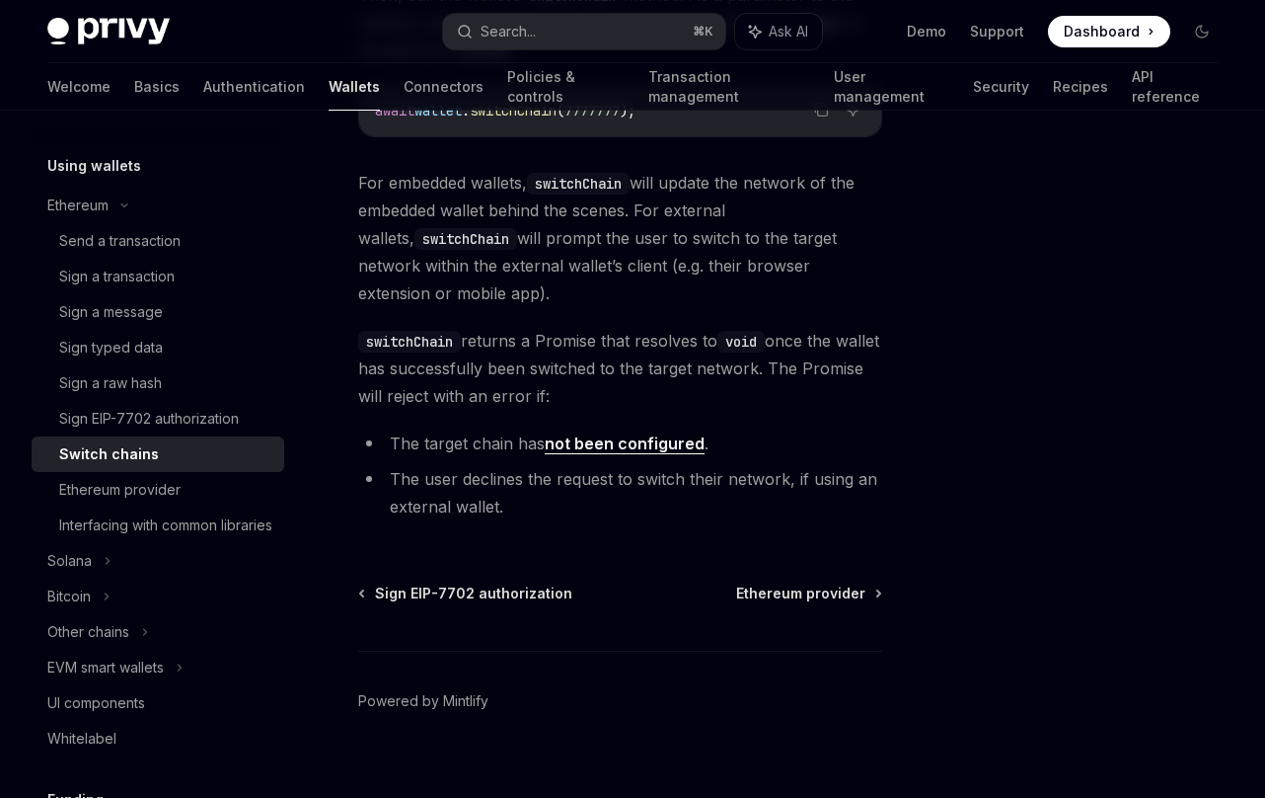
scroll to position [466, 0]
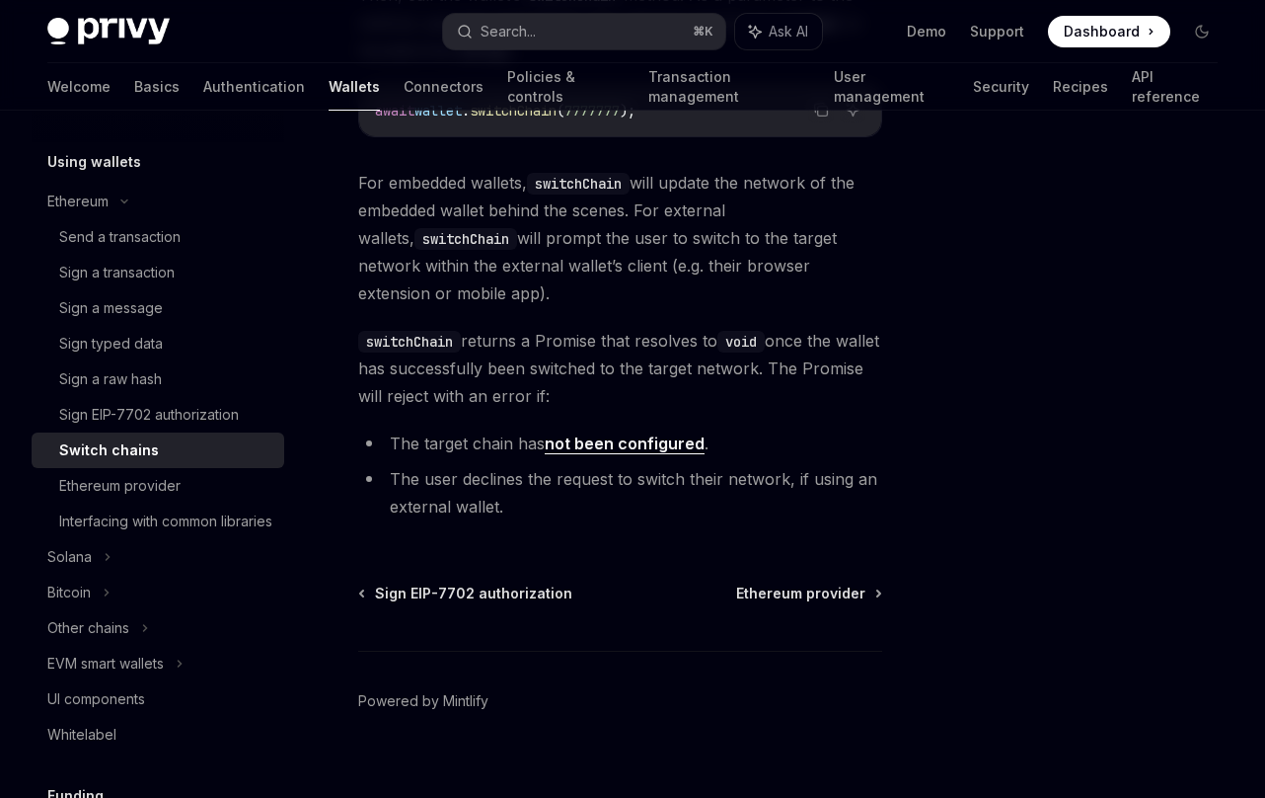
click at [167, 460] on div "Switch chains" at bounding box center [165, 450] width 213 height 24
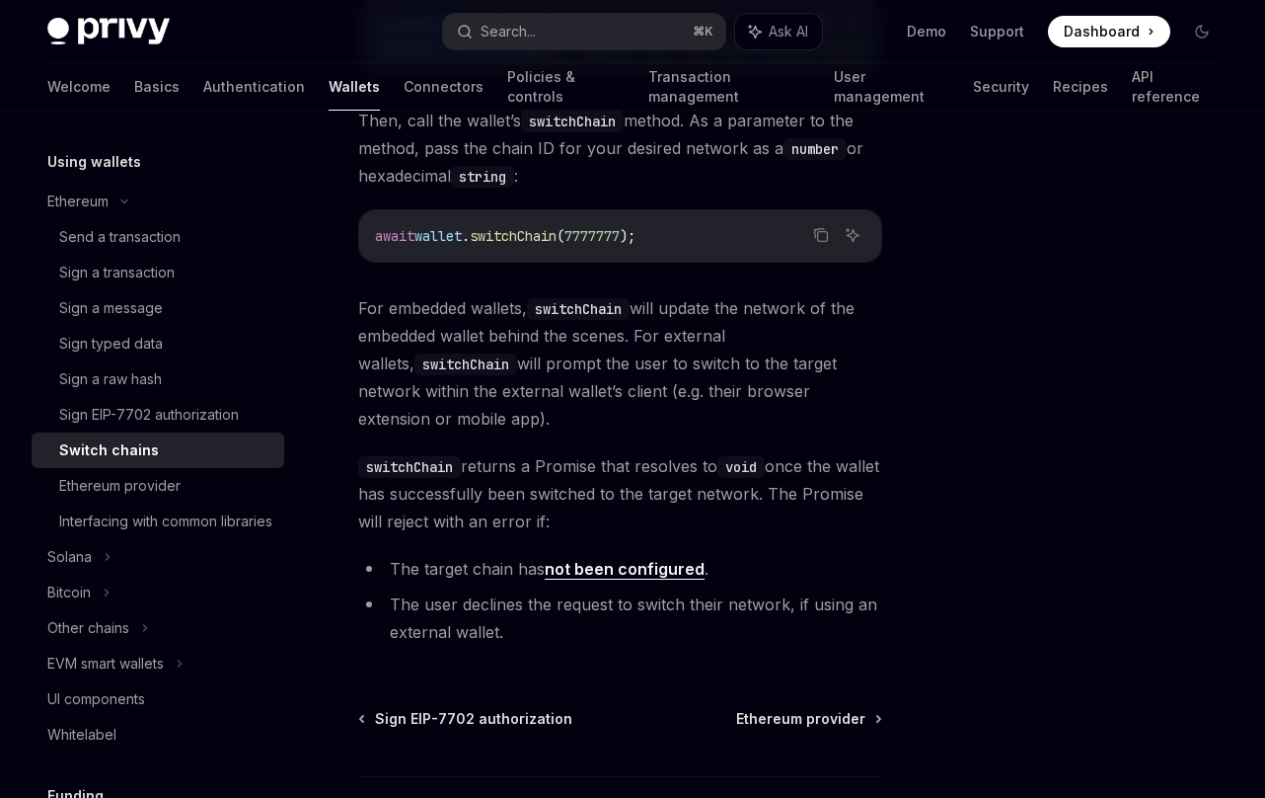
scroll to position [396, 0]
click at [174, 486] on div "Ethereum provider" at bounding box center [119, 486] width 121 height 24
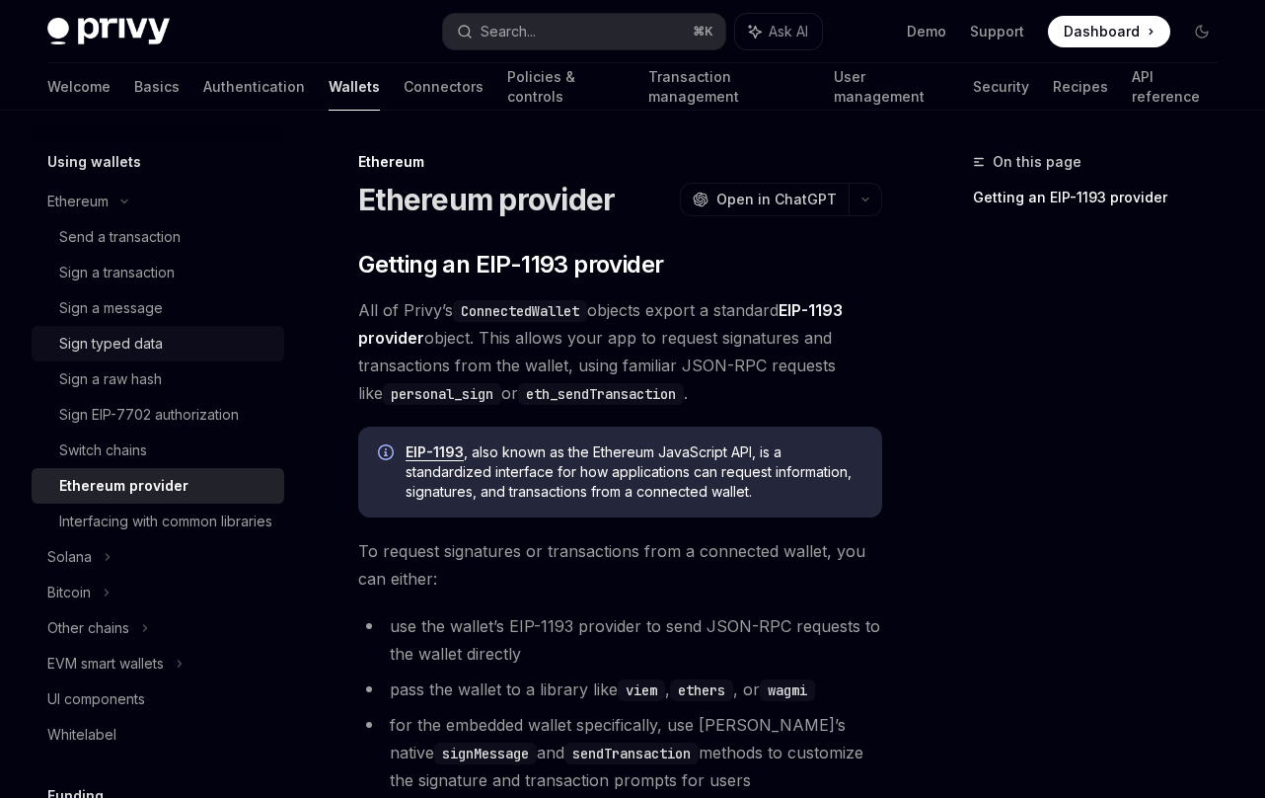
click at [154, 346] on div "Sign typed data" at bounding box center [111, 344] width 104 height 24
type textarea "*"
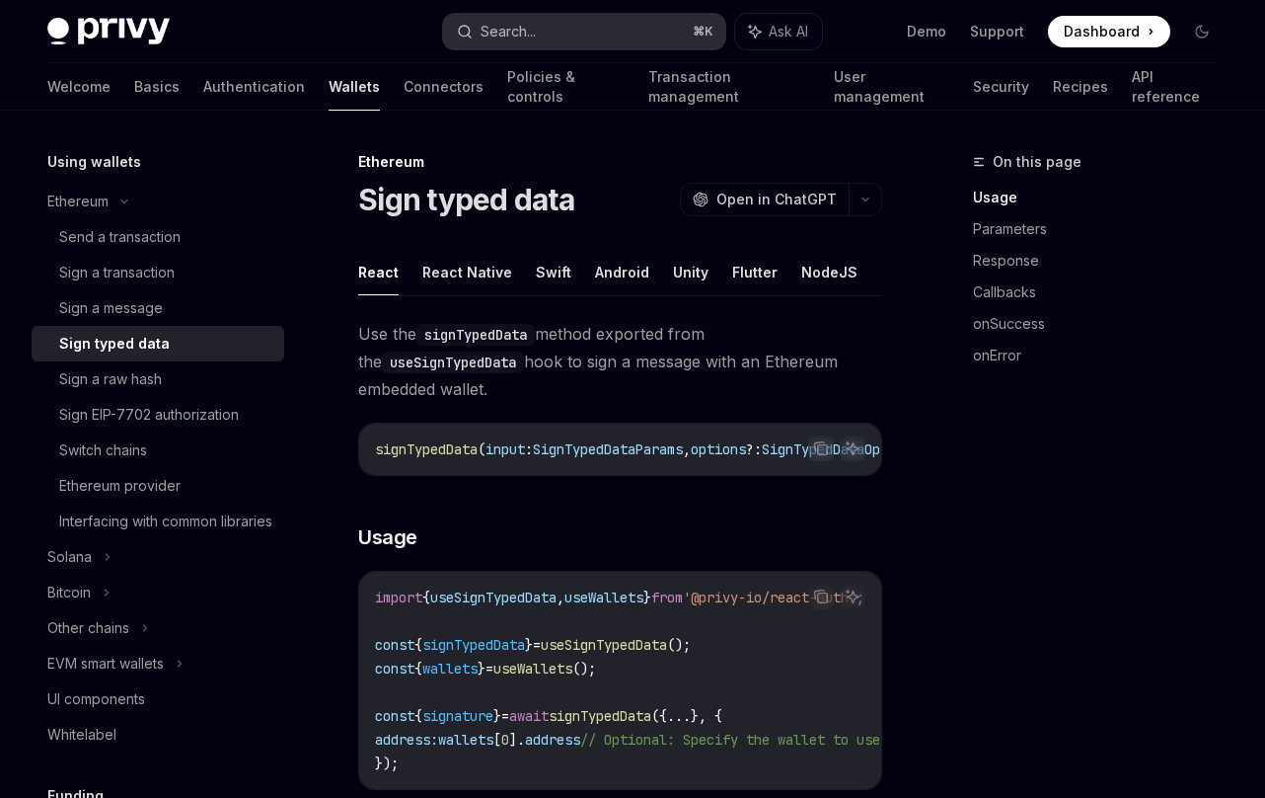
click at [533, 33] on div "Search..." at bounding box center [508, 32] width 55 height 24
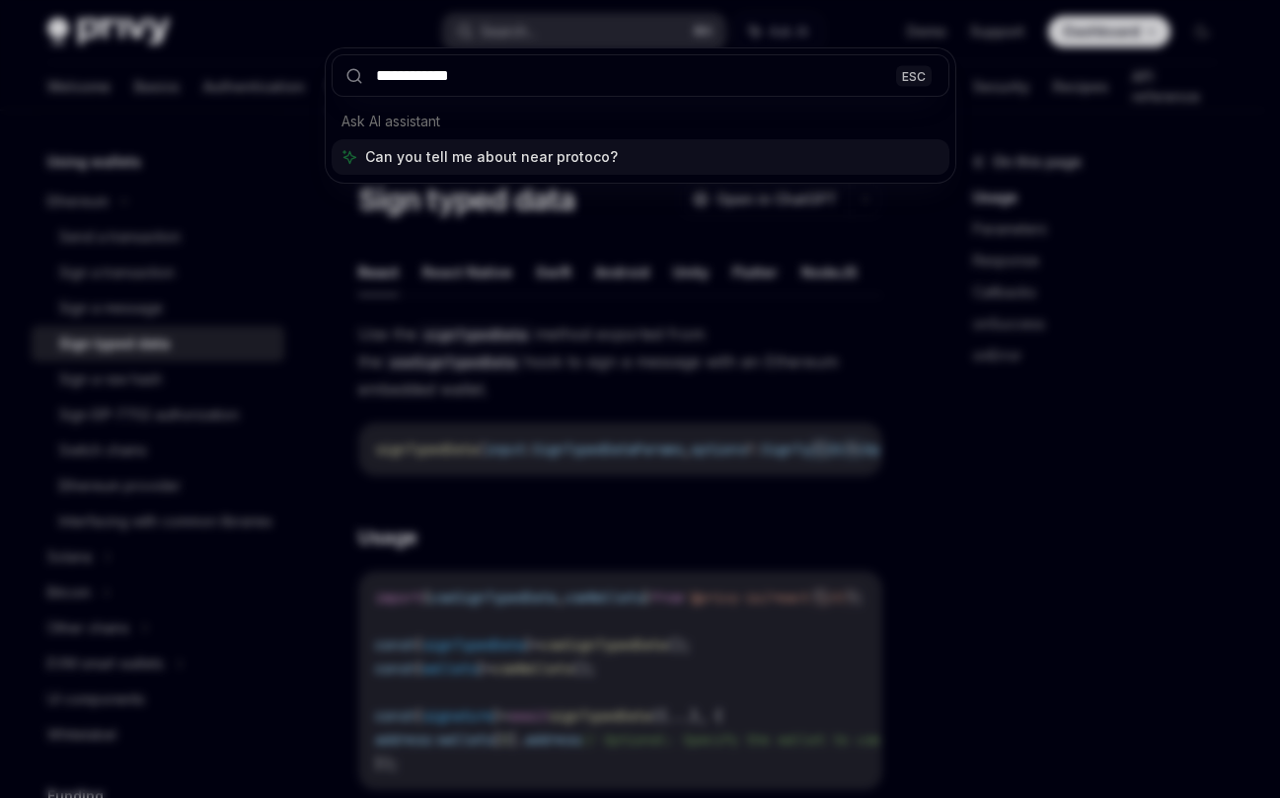
type input "**********"
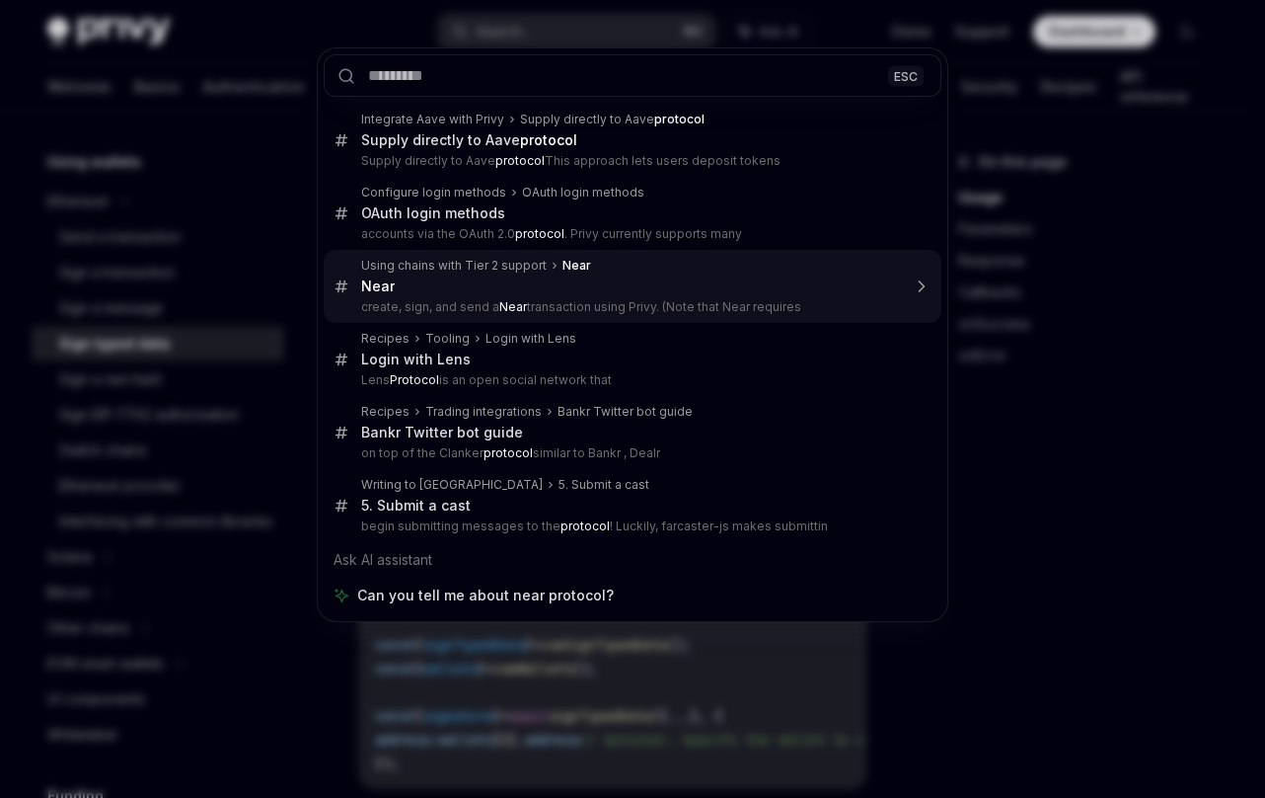
type textarea "*"
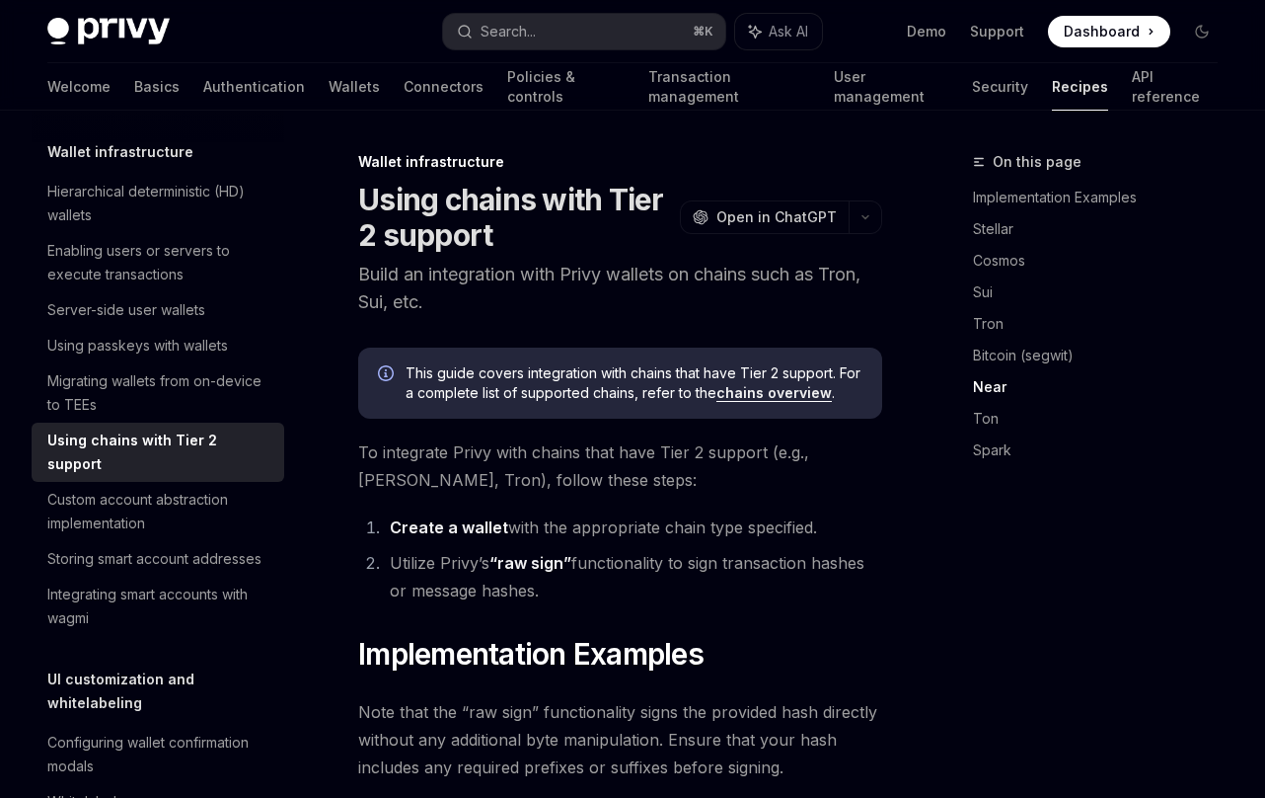
scroll to position [2226, 0]
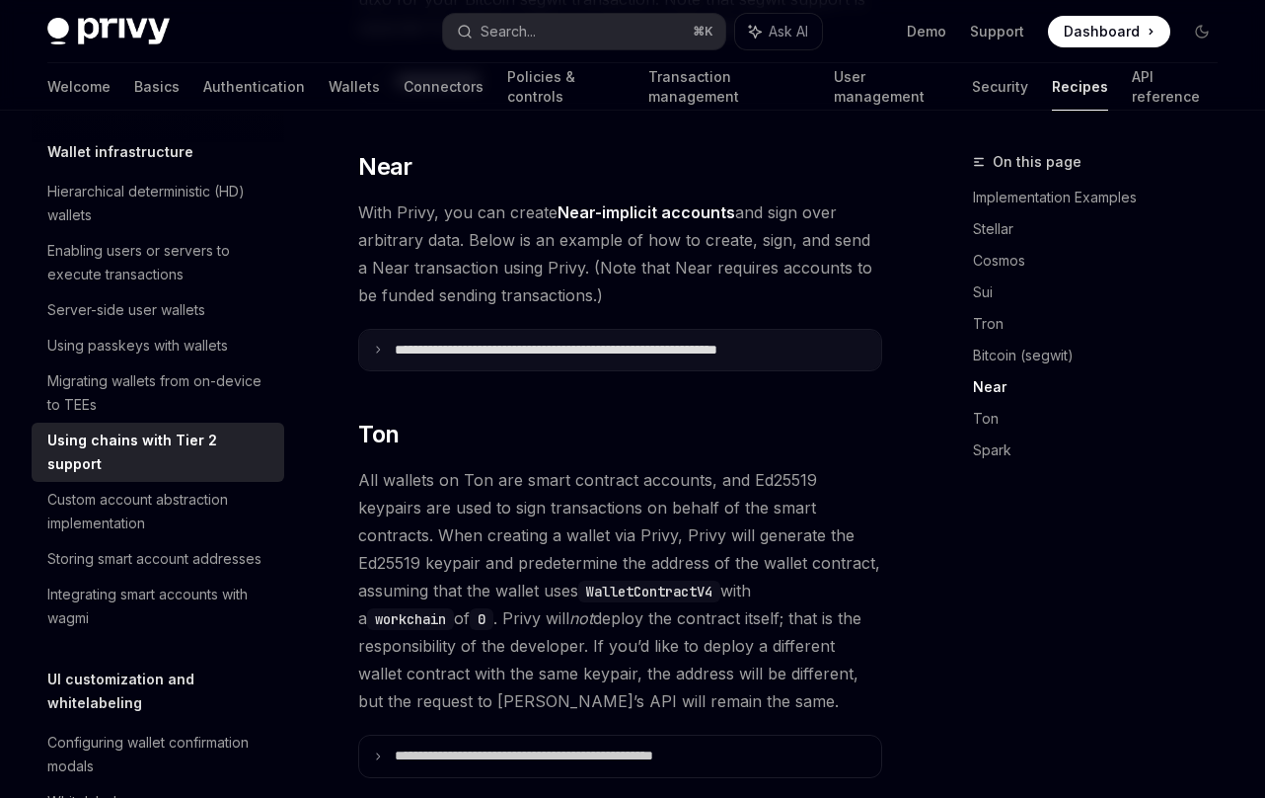
click at [533, 350] on p "**********" at bounding box center [614, 351] width 438 height 18
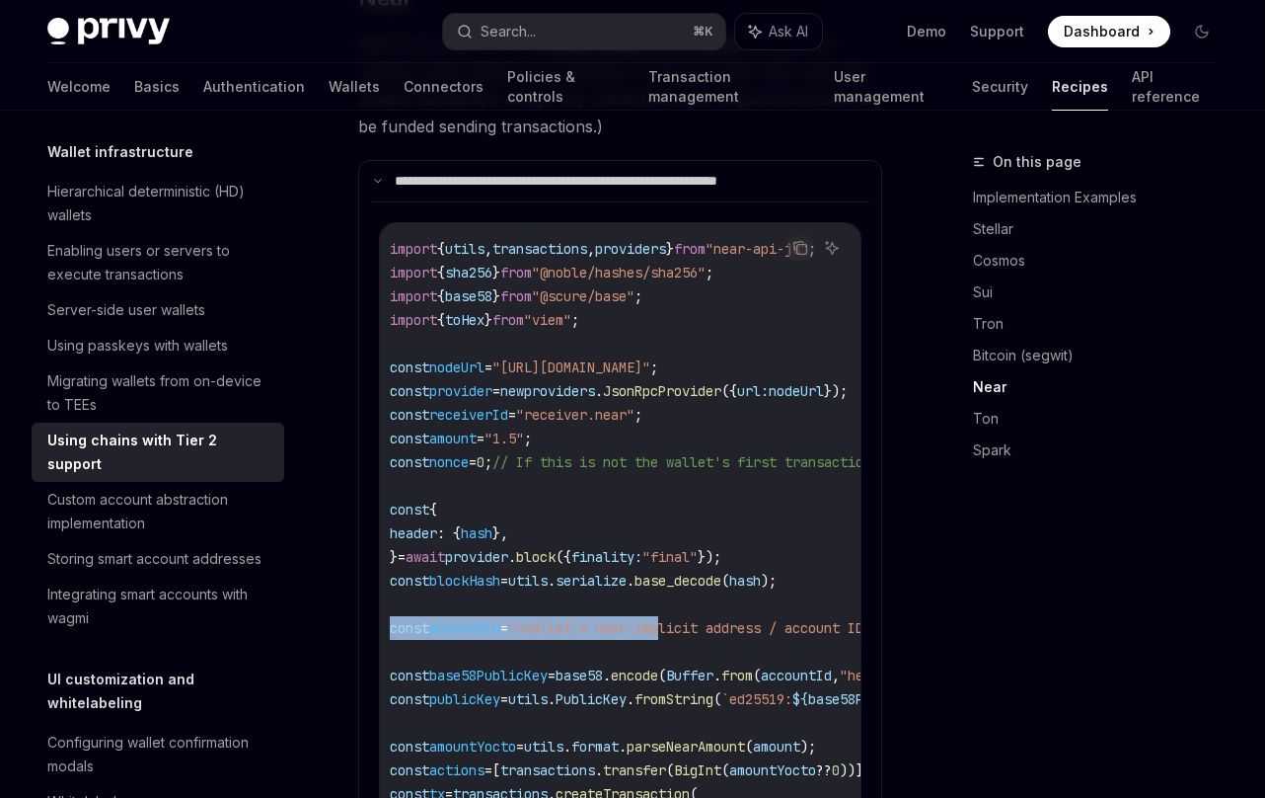
scroll to position [0, 0]
drag, startPoint x: 722, startPoint y: 632, endPoint x: 507, endPoint y: 633, distance: 214.2
click at [507, 633] on span "const accountId = "<wallet's near-implicit address / account ID>" ;" at bounding box center [644, 628] width 497 height 18
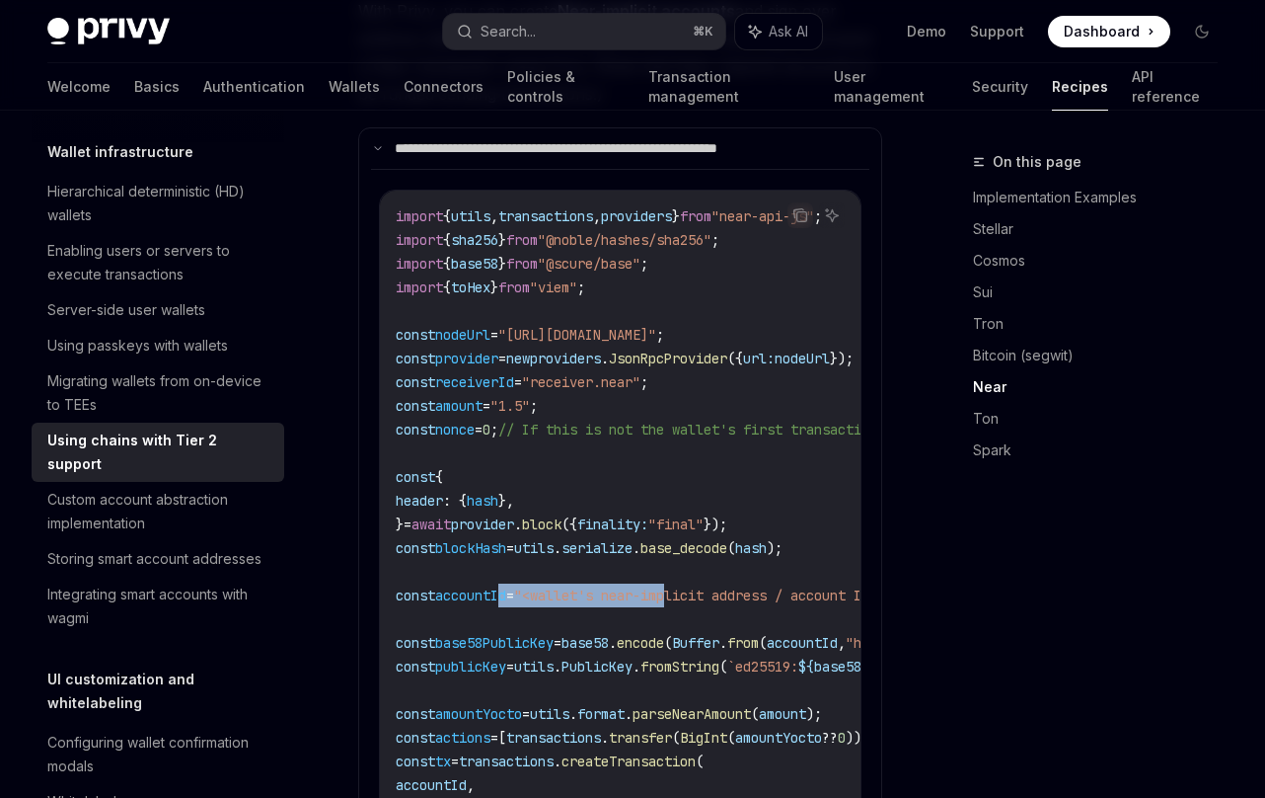
scroll to position [2432, 0]
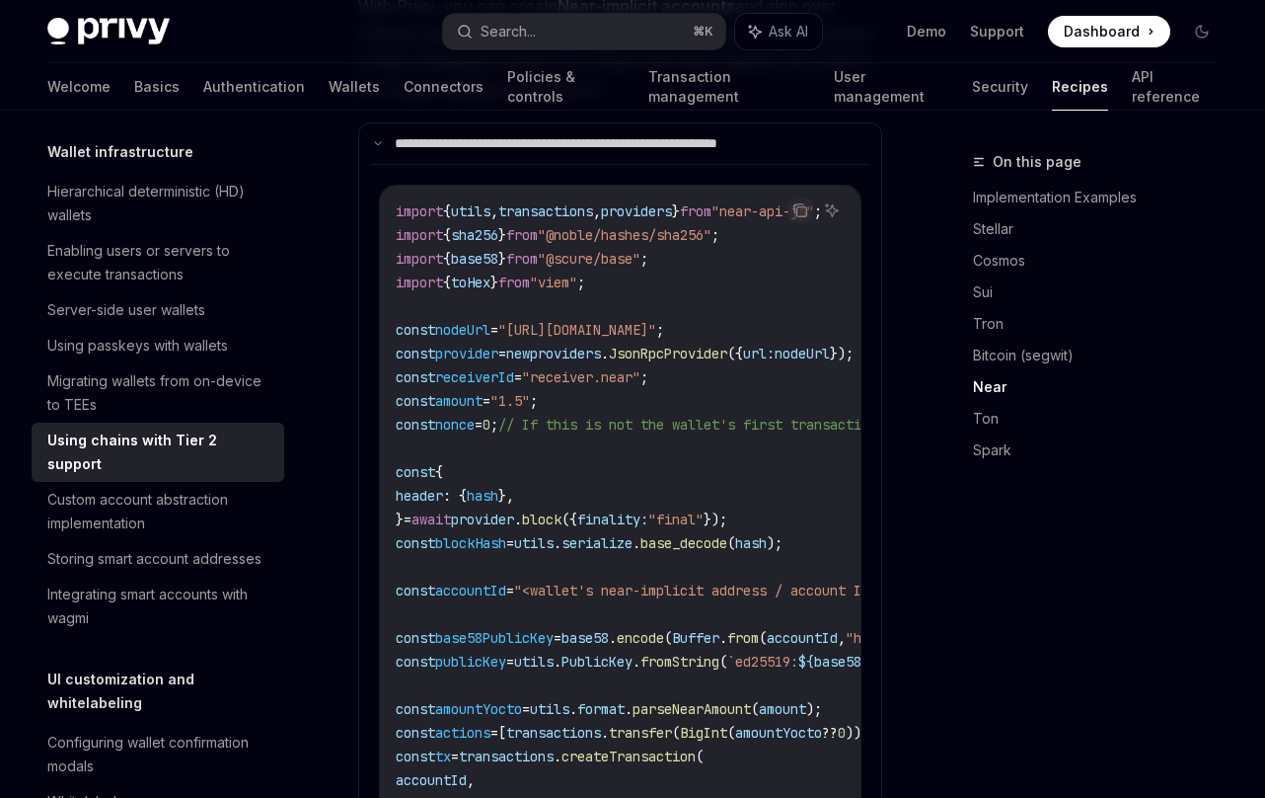
click at [633, 660] on span "PublicKey" at bounding box center [597, 661] width 71 height 18
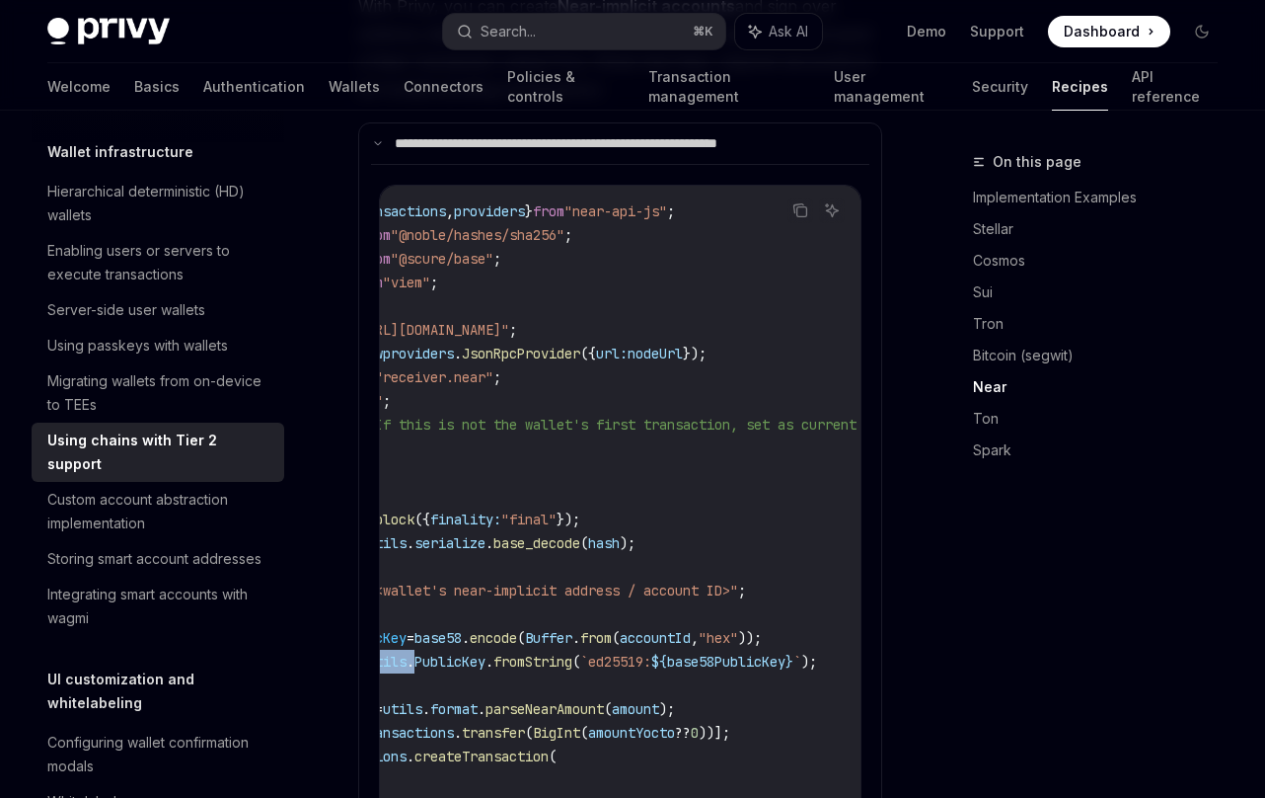
scroll to position [0, 0]
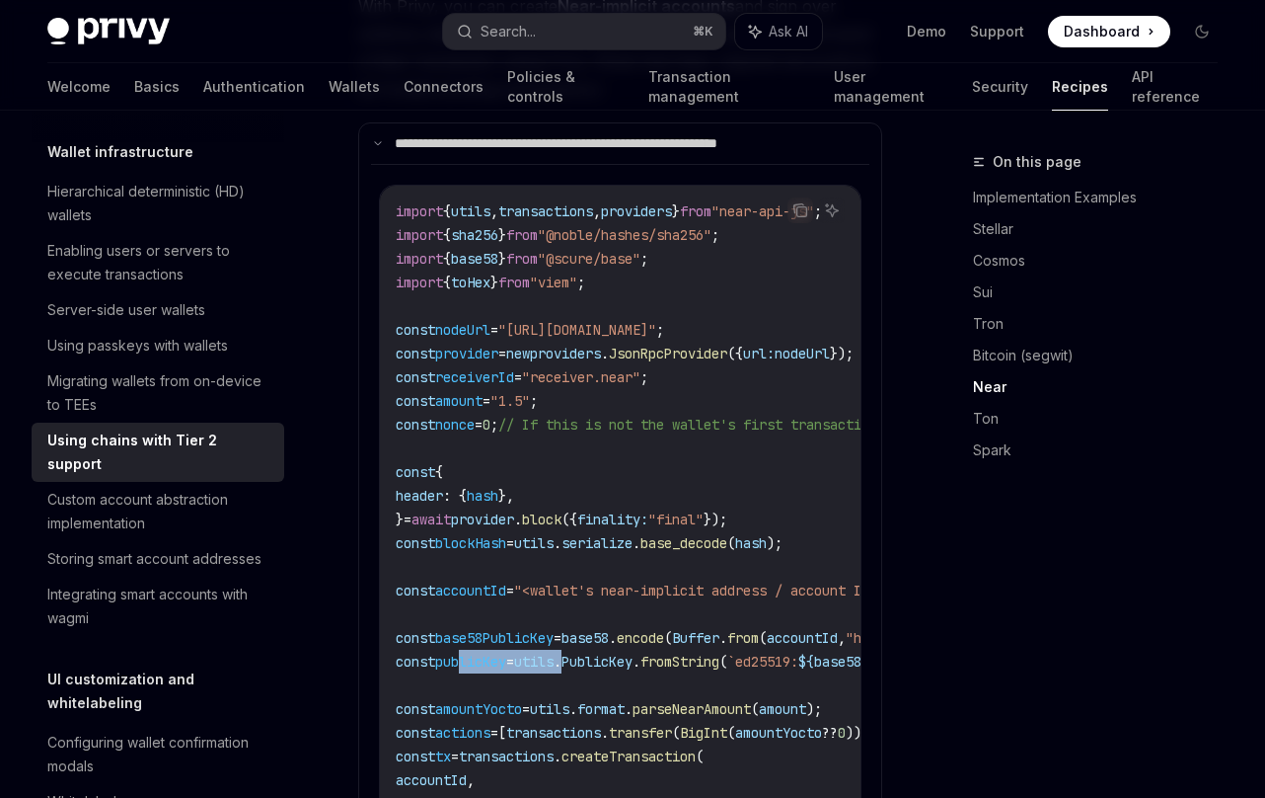
drag, startPoint x: 594, startPoint y: 658, endPoint x: 466, endPoint y: 653, distance: 128.4
click at [466, 653] on span "const publicKey = utils . PublicKey . fromString ( `ed25519: ${ base58PublicKey…" at bounding box center [680, 661] width 569 height 18
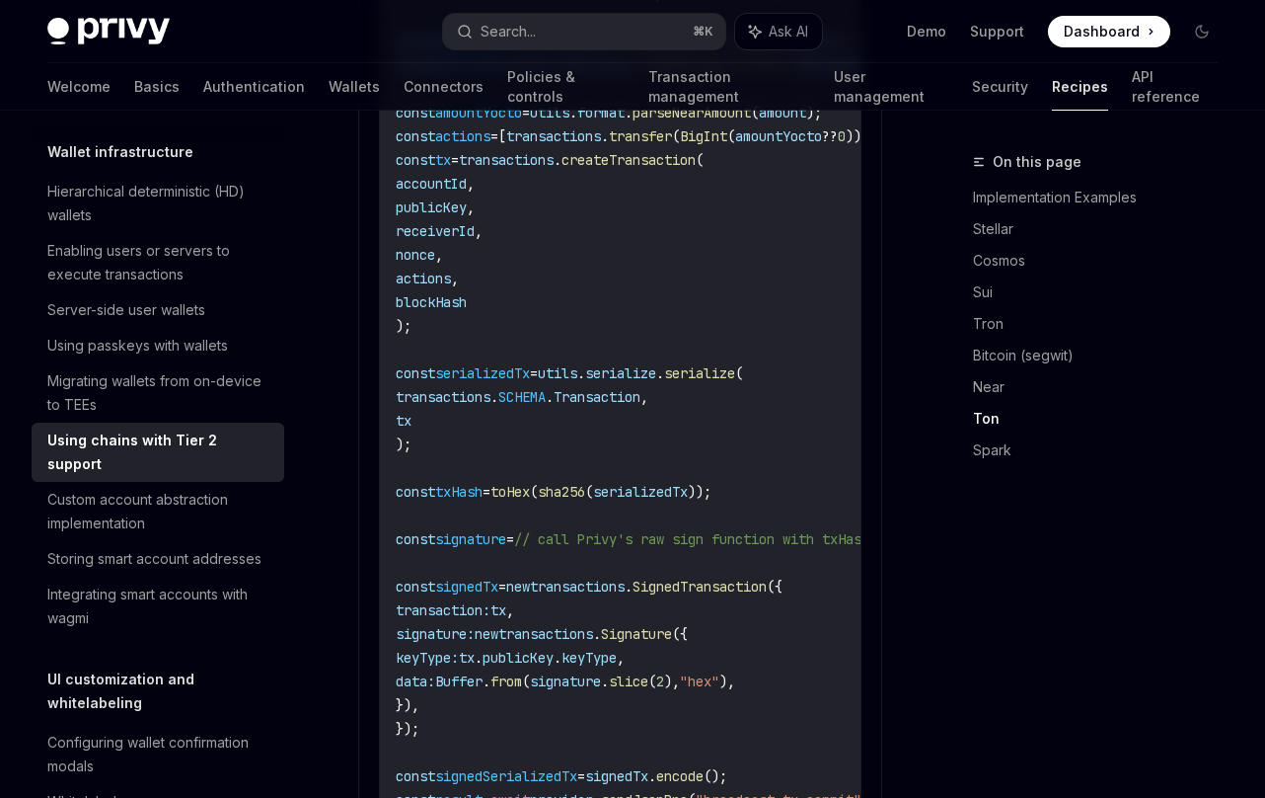
scroll to position [3047, 0]
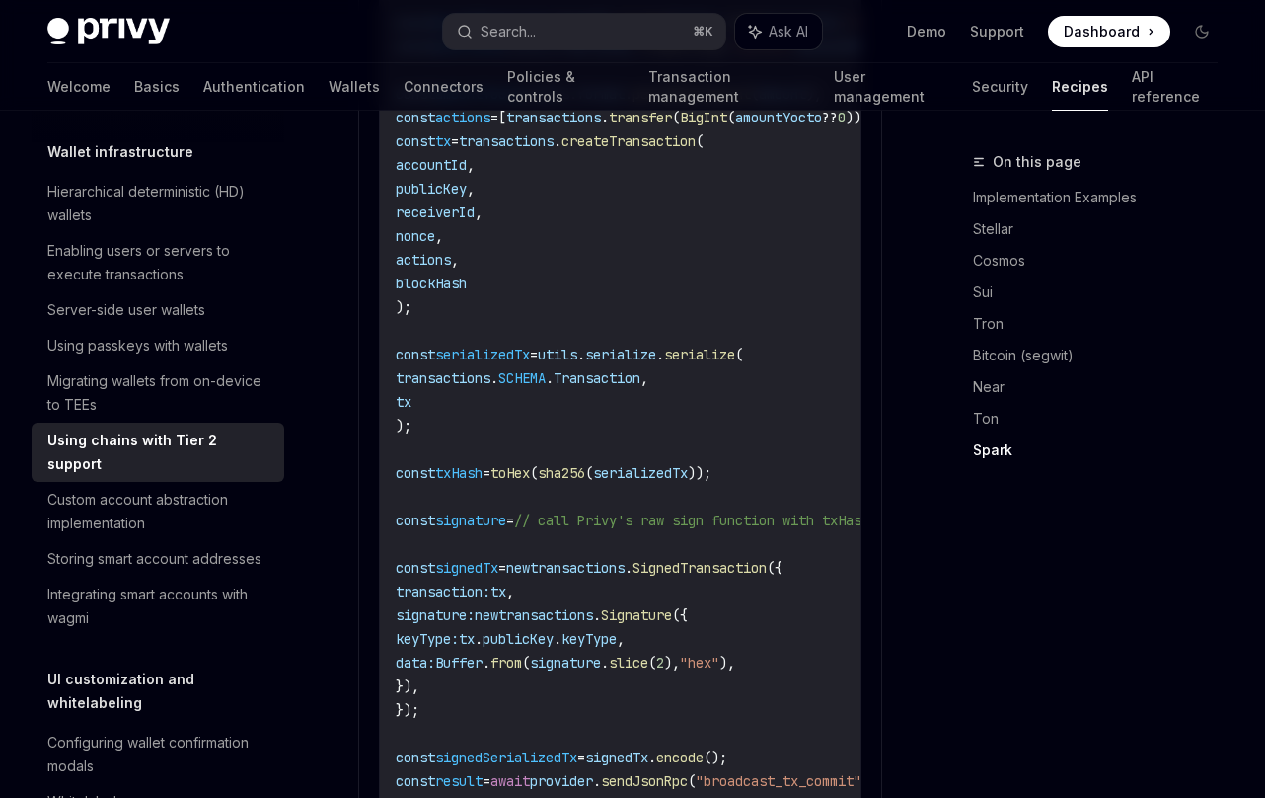
click at [601, 669] on span "signature" at bounding box center [565, 662] width 71 height 18
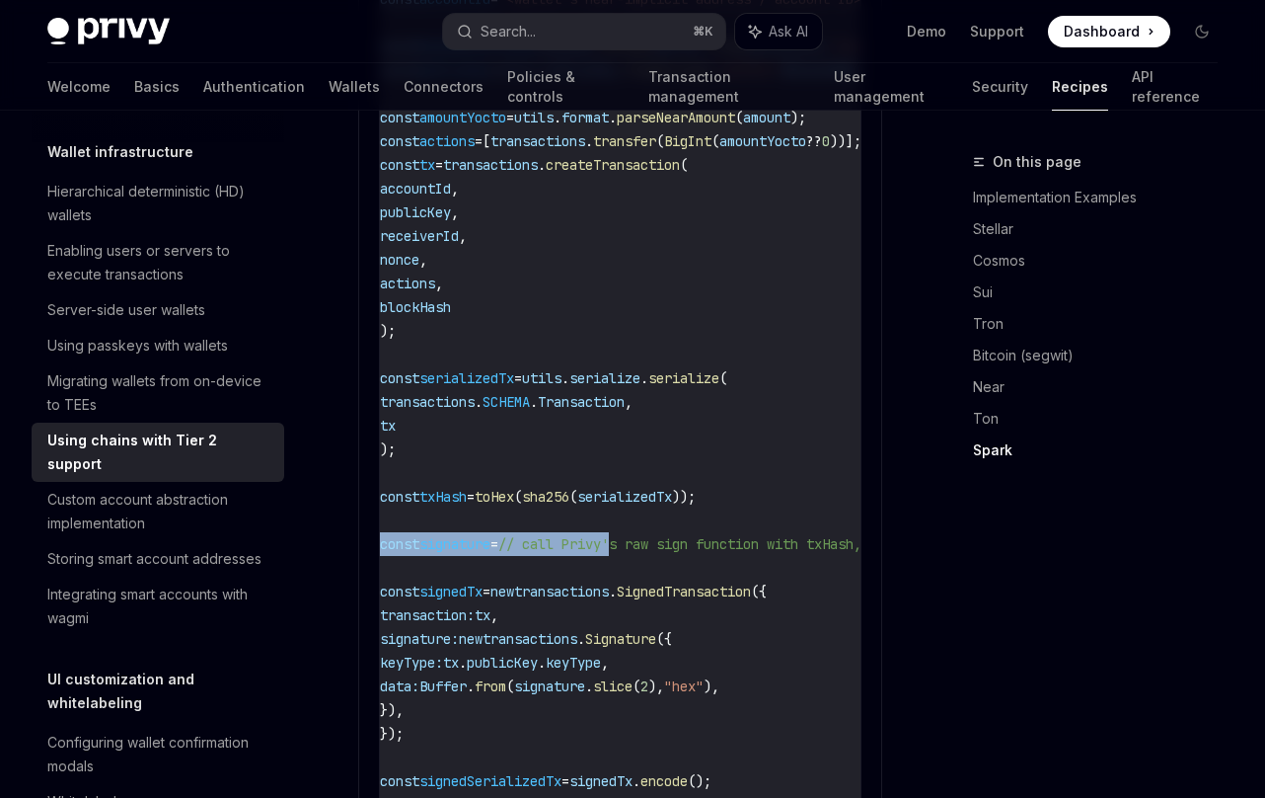
scroll to position [0, 0]
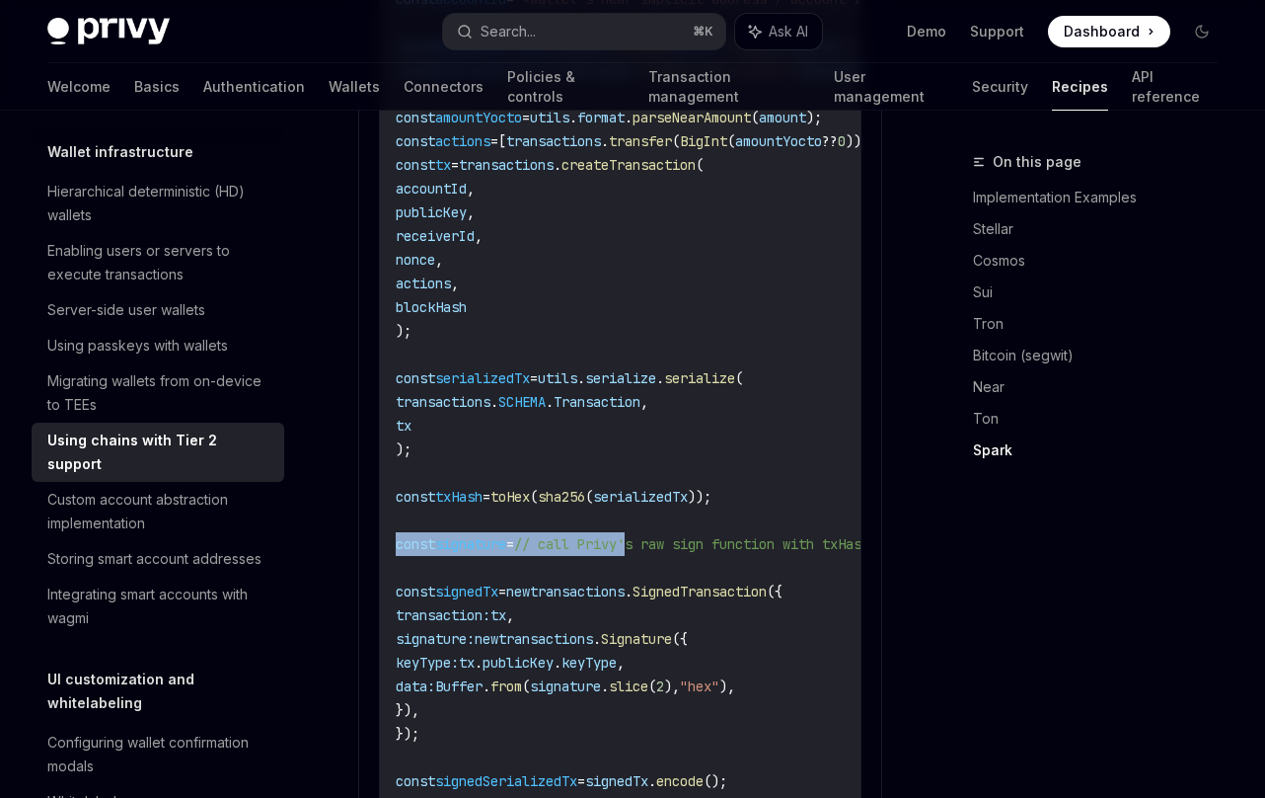
drag, startPoint x: 676, startPoint y: 542, endPoint x: 382, endPoint y: 545, distance: 294.2
click at [382, 545] on div "import { utils , transactions , providers } from "near-api-js" ; import { sha25…" at bounding box center [620, 235] width 481 height 1283
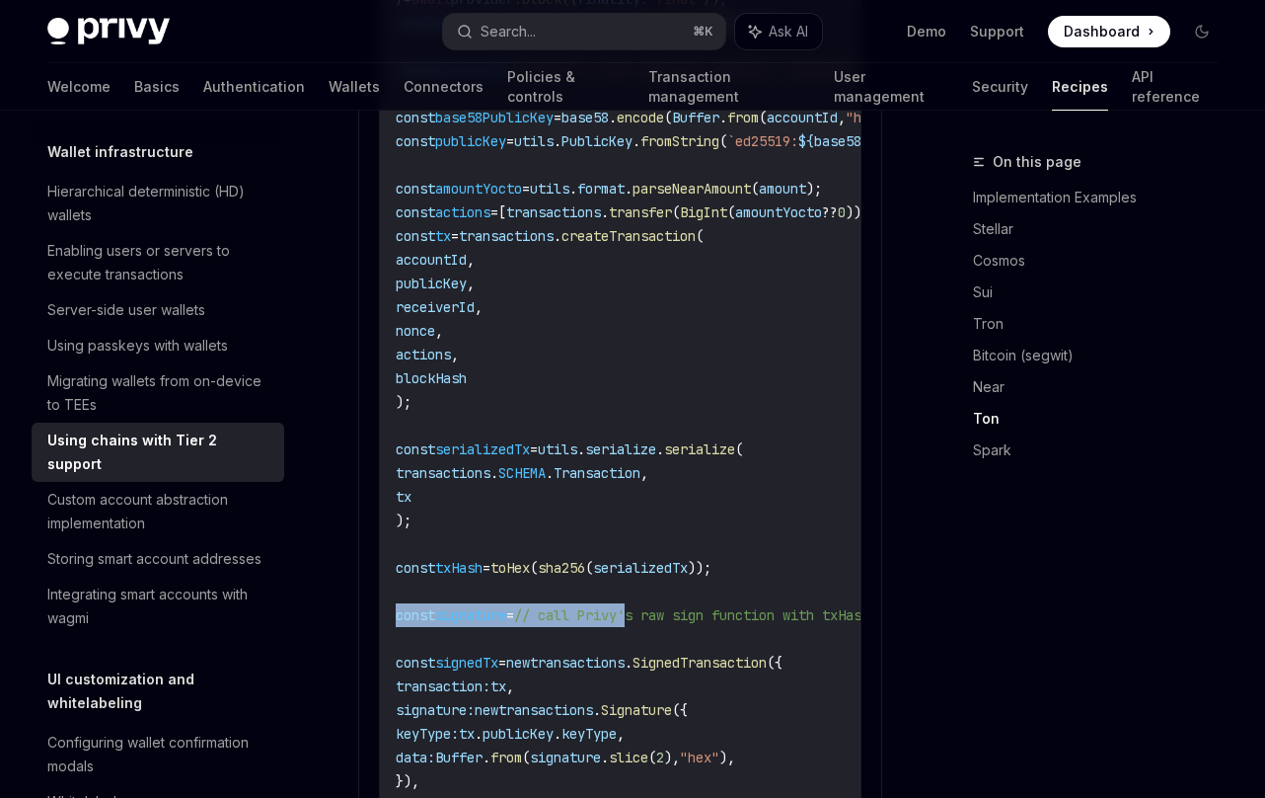
scroll to position [3064, 0]
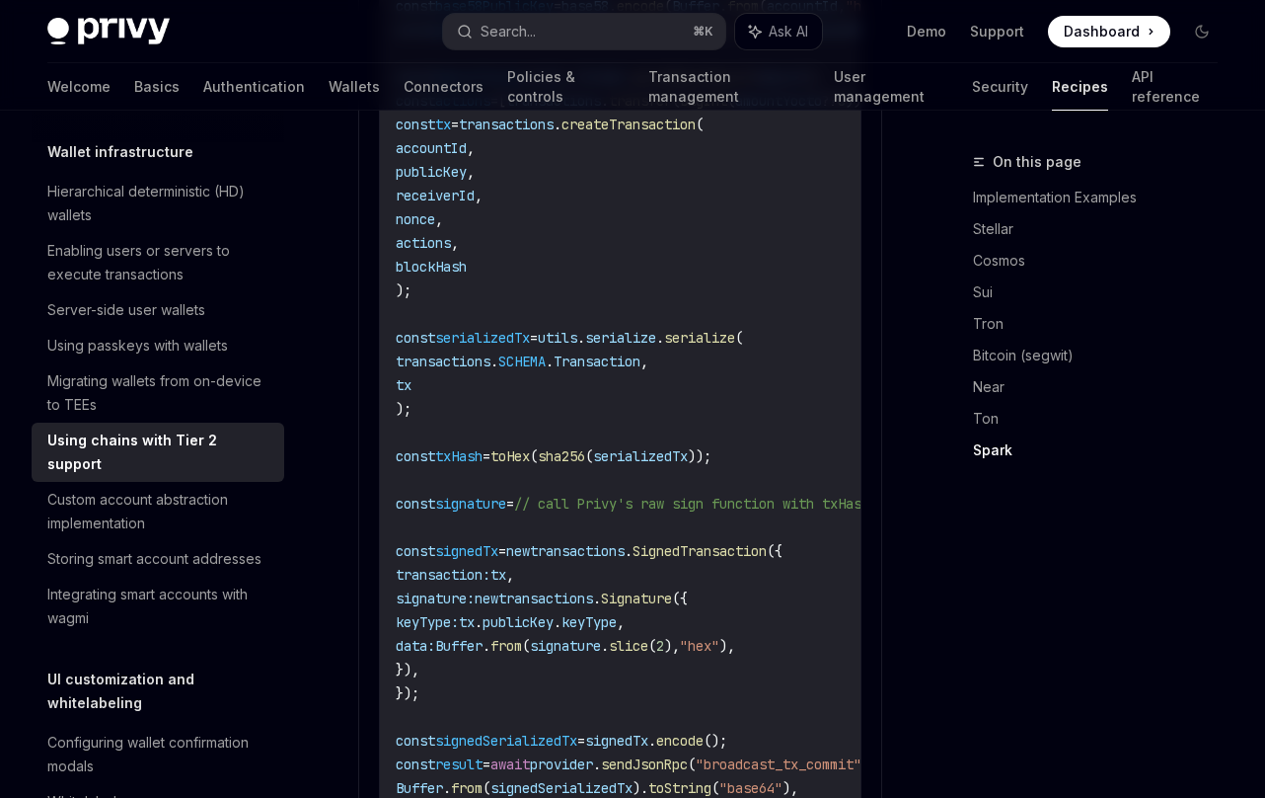
click at [683, 512] on code "import { utils , transactions , providers } from "near-api-js" ; import { sha25…" at bounding box center [747, 196] width 703 height 1256
drag, startPoint x: 673, startPoint y: 506, endPoint x: 792, endPoint y: 502, distance: 118.5
click at [792, 502] on span "// call Privy's raw sign function with txHash, returns '0x...'" at bounding box center [759, 504] width 490 height 18
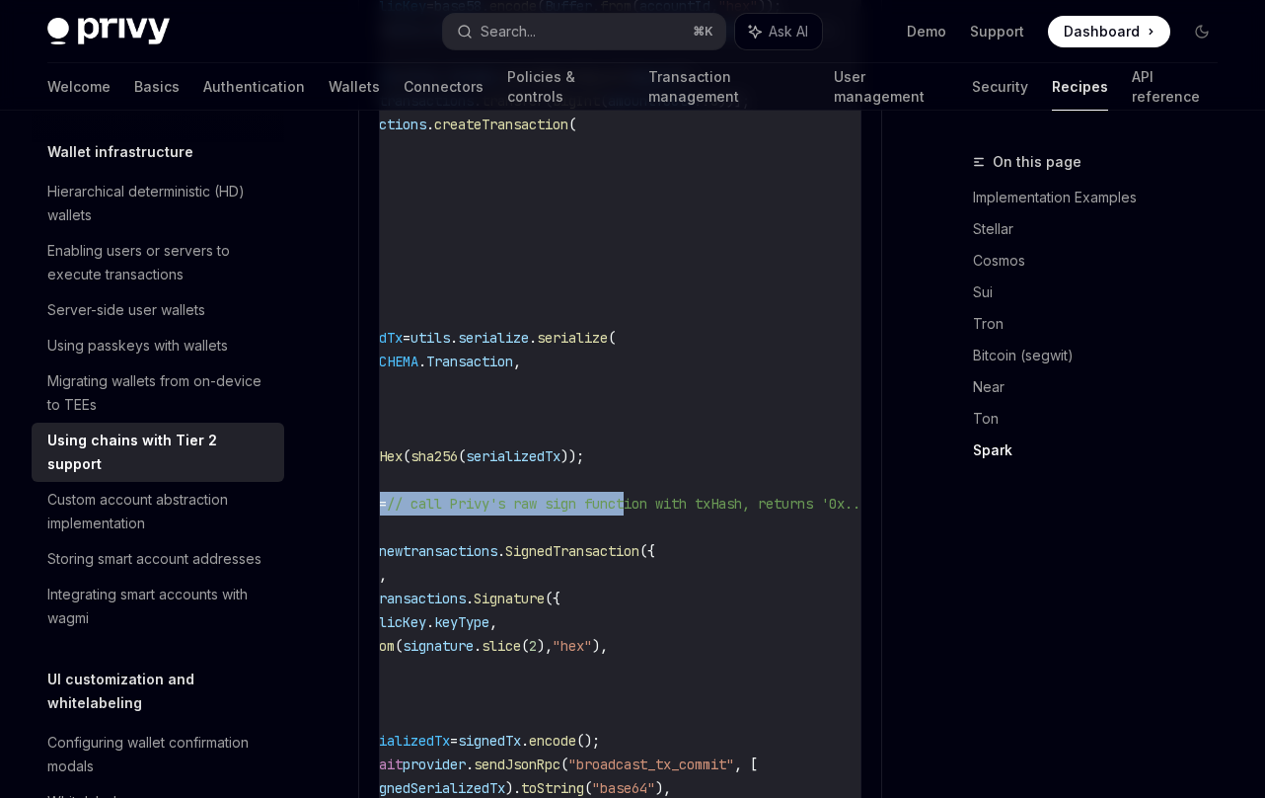
scroll to position [0, 0]
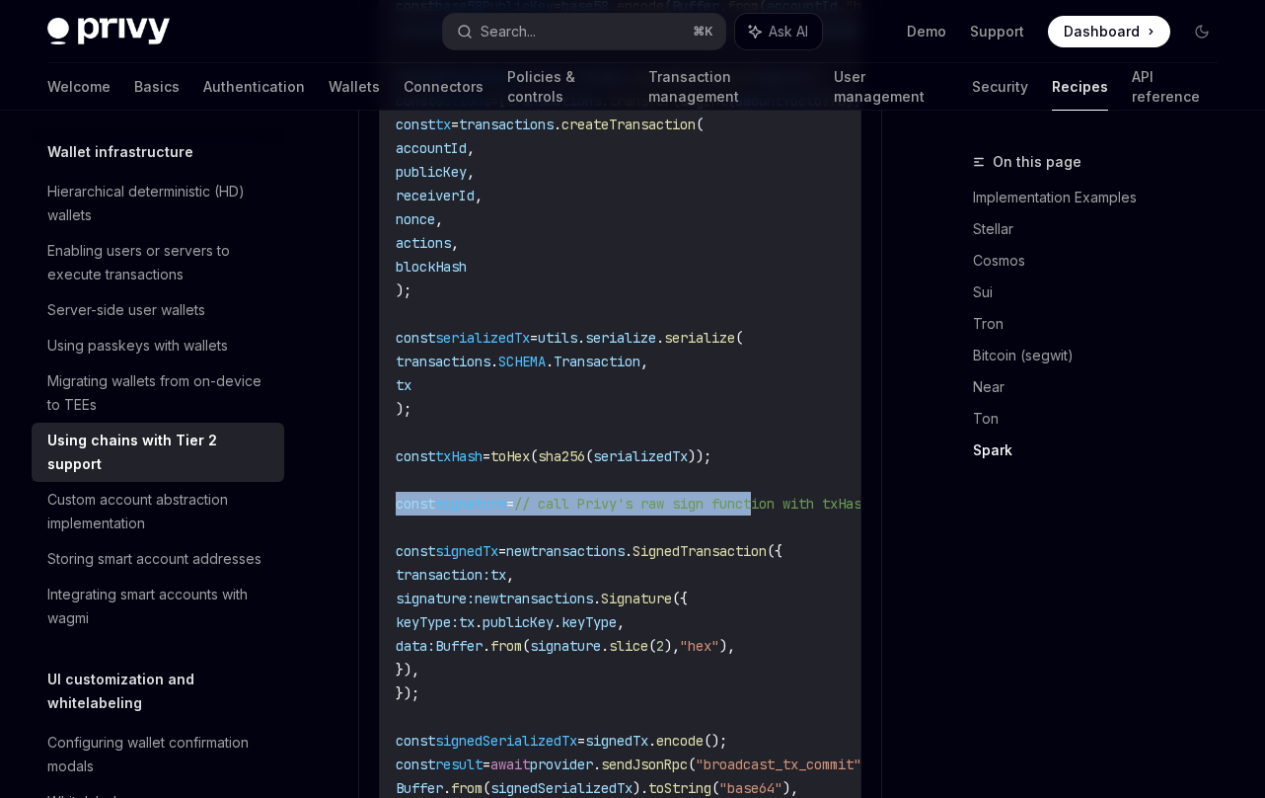
drag, startPoint x: 789, startPoint y: 504, endPoint x: 412, endPoint y: 510, distance: 377.1
click at [452, 514] on code "import { utils , transactions , providers } from "near-api-js" ; import { sha25…" at bounding box center [747, 196] width 703 height 1256
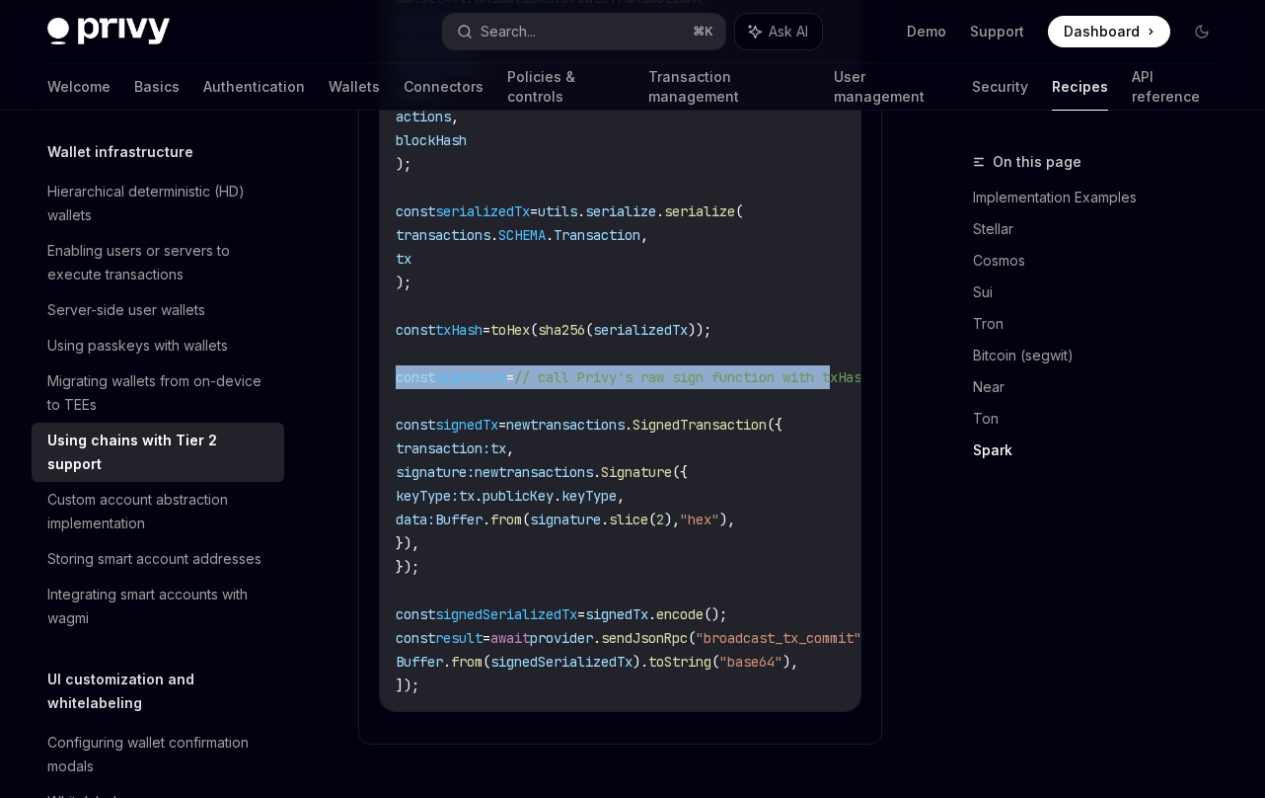
scroll to position [0, 304]
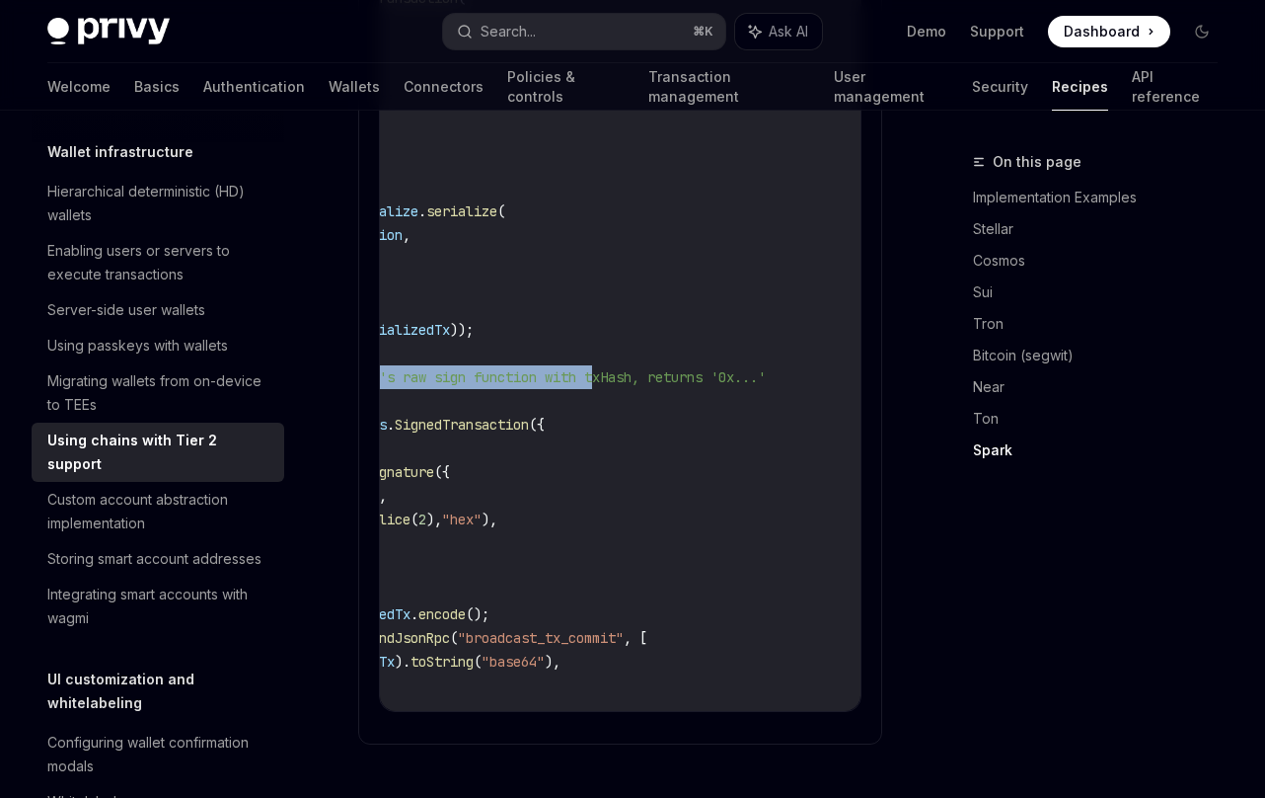
drag, startPoint x: 394, startPoint y: 377, endPoint x: 813, endPoint y: 377, distance: 419.5
click at [813, 377] on div "import { utils , transactions , providers } from "near-api-js" ; import { sha25…" at bounding box center [620, 68] width 481 height 1283
copy span "const signature = // call Privy's raw sign function with txHash, returns '0x...'"
click at [504, 384] on span "// call Privy's raw sign function with txHash, returns '0x...'" at bounding box center [521, 377] width 490 height 18
